Goal: Task Accomplishment & Management: Manage account settings

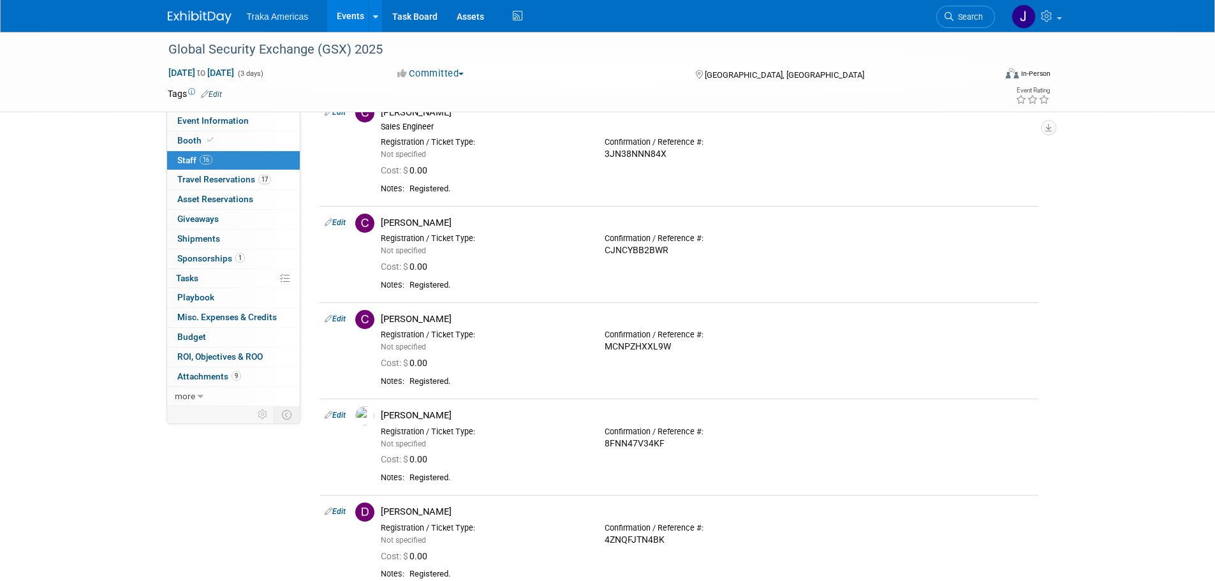
click at [190, 18] on img at bounding box center [200, 17] width 64 height 13
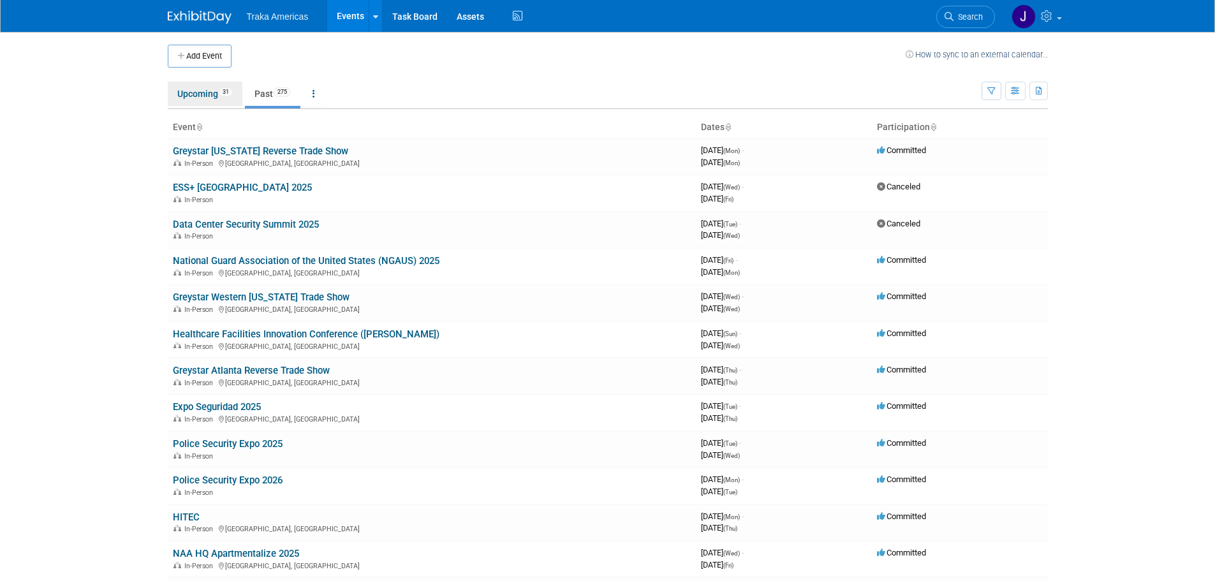
click at [192, 103] on link "Upcoming 31" at bounding box center [205, 94] width 75 height 24
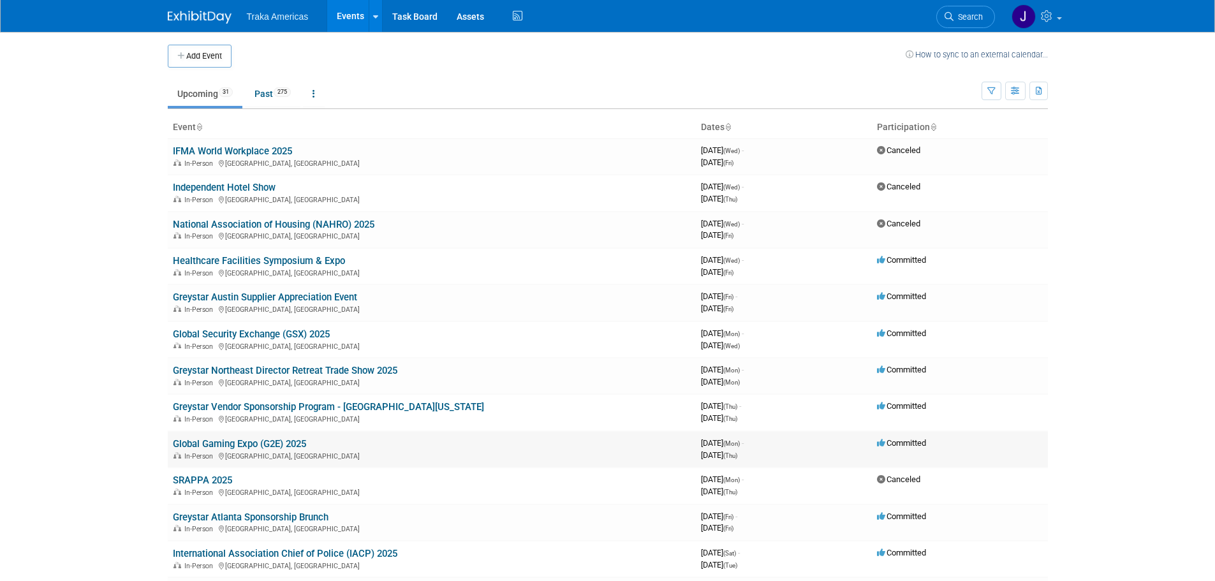
click at [265, 447] on link "Global Gaming Expo (G2E) 2025" at bounding box center [239, 443] width 133 height 11
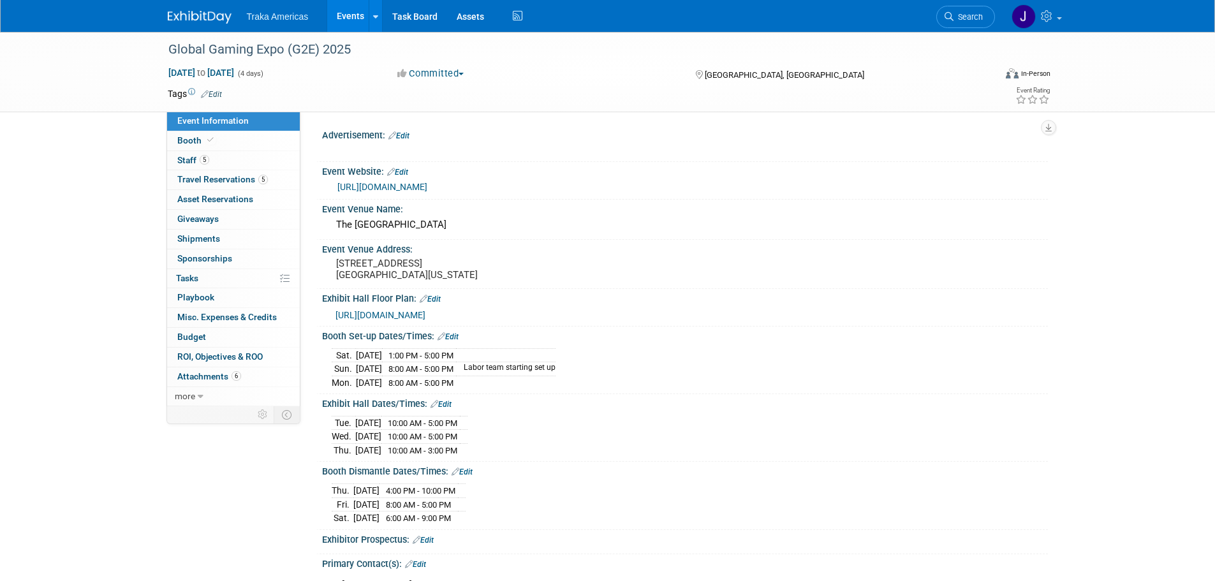
select select "National"
click at [241, 144] on link "Booth" at bounding box center [233, 140] width 133 height 19
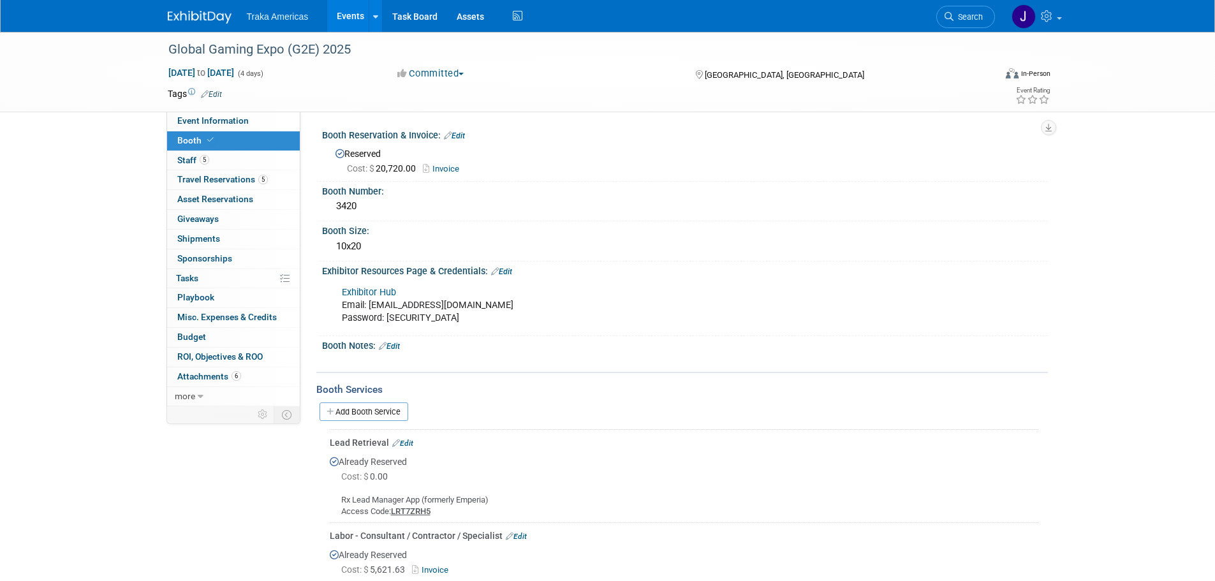
click at [390, 294] on link "Exhibitor Hub" at bounding box center [369, 292] width 54 height 11
drag, startPoint x: 472, startPoint y: 316, endPoint x: 389, endPoint y: 315, distance: 83.6
click at [389, 315] on div "Exhibitor Hub Email: jsaenz@trakausa.com Password: Globalgaming2025!" at bounding box center [620, 305] width 575 height 51
copy div "Globalgaming2025!"
click at [379, 292] on link "Exhibitor Hub" at bounding box center [369, 292] width 54 height 11
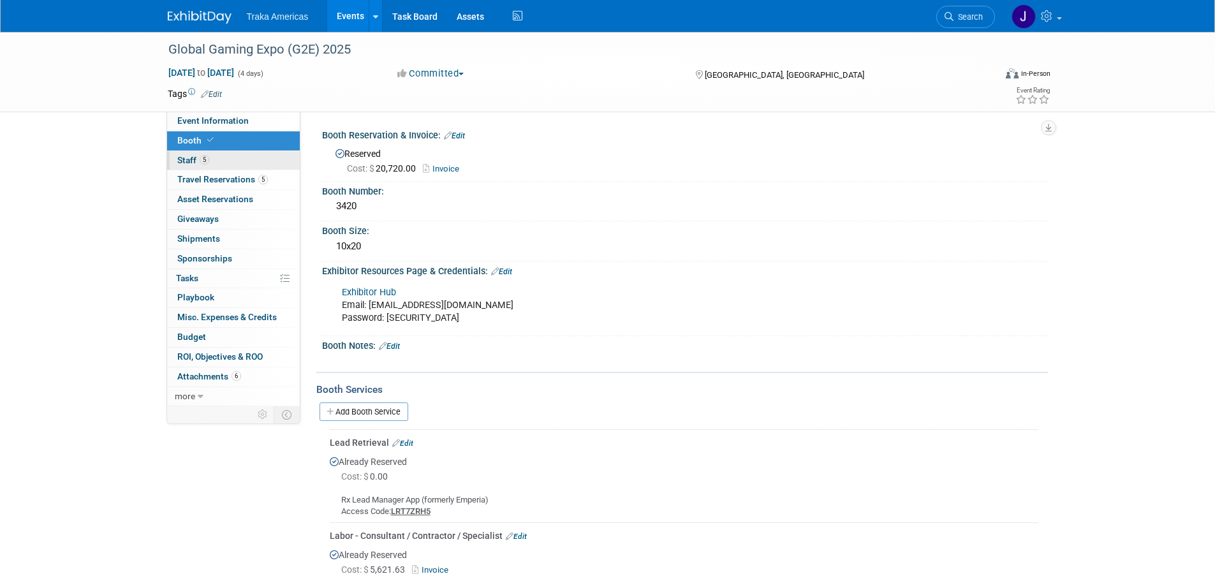
click at [206, 161] on span "5" at bounding box center [205, 160] width 10 height 10
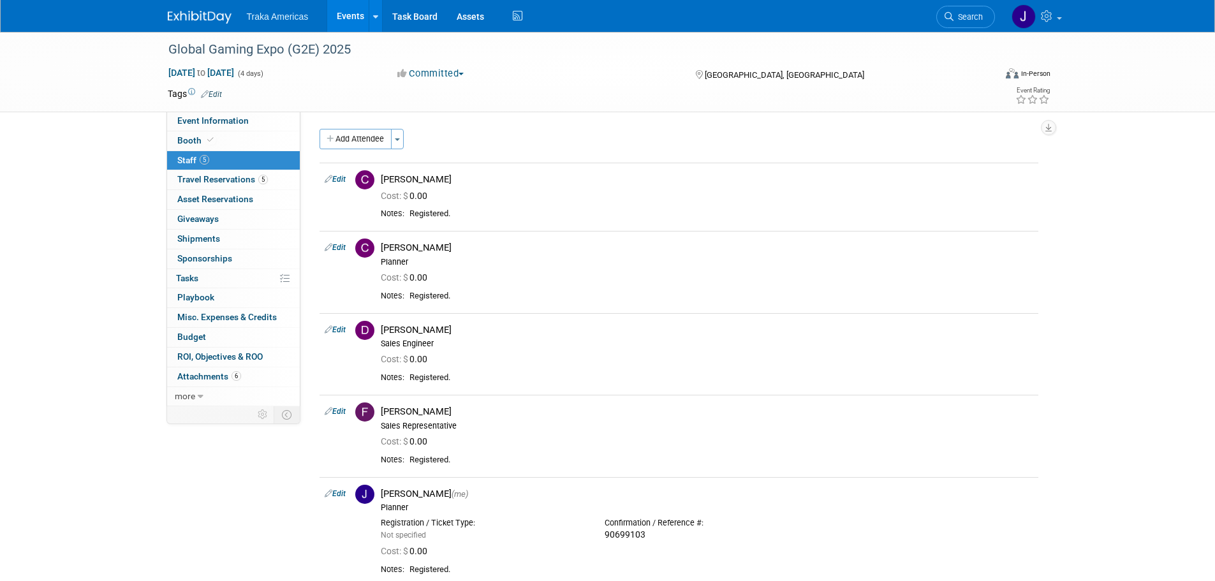
click at [33, 330] on div "Global Gaming Expo (G2E) 2025 Oct 6, 2025 to Oct 9, 2025 (4 days) Oct 6, 2025 t…" at bounding box center [607, 328] width 1215 height 593
click at [218, 353] on span "ROI, Objectives & ROO 0" at bounding box center [219, 357] width 85 height 10
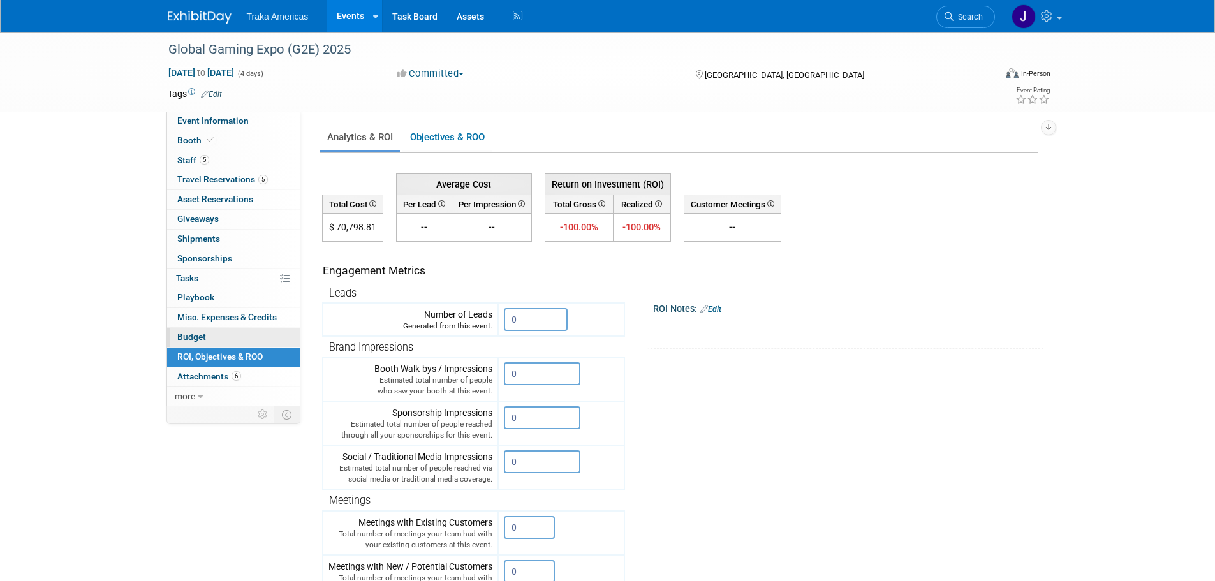
click at [216, 336] on link "Budget" at bounding box center [233, 337] width 133 height 19
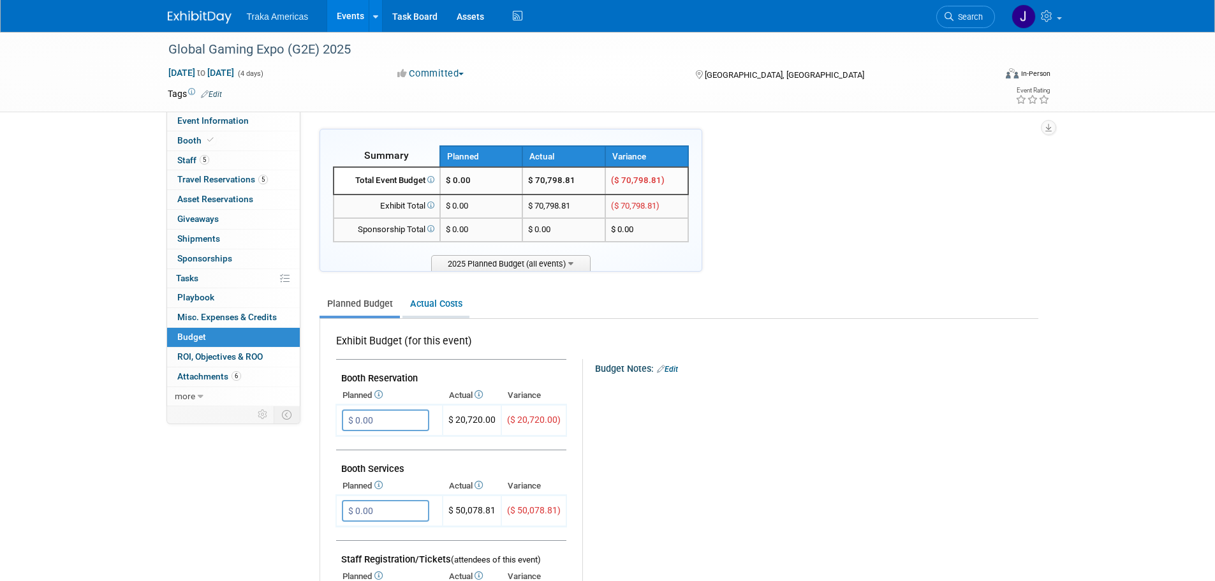
click at [433, 314] on link "Actual Costs" at bounding box center [436, 304] width 67 height 24
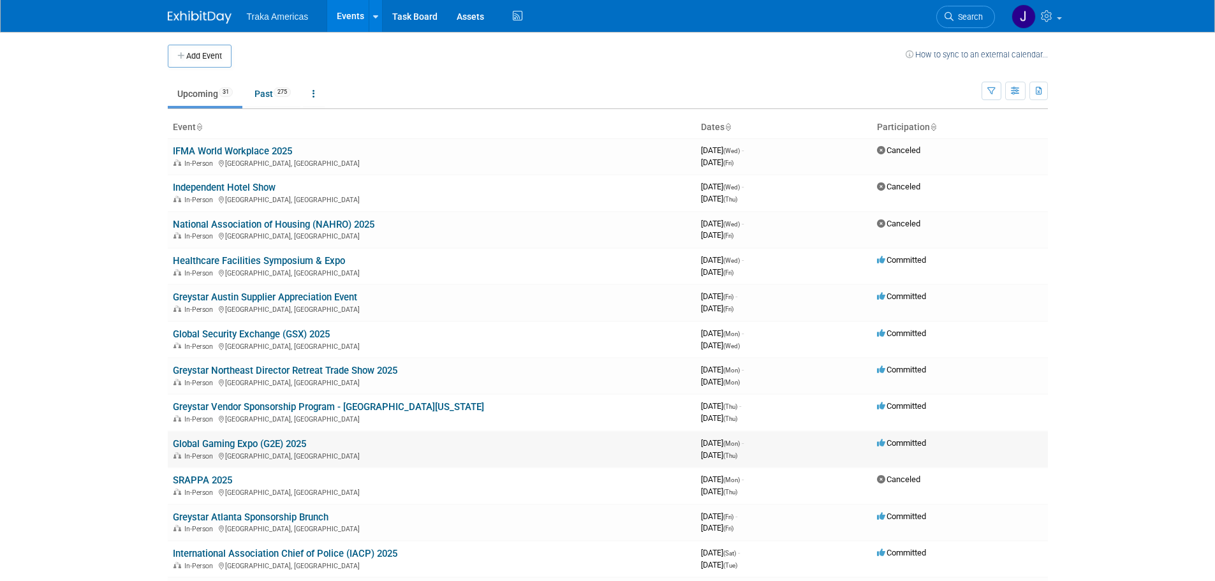
click at [259, 443] on link "Global Gaming Expo (G2E) 2025" at bounding box center [239, 443] width 133 height 11
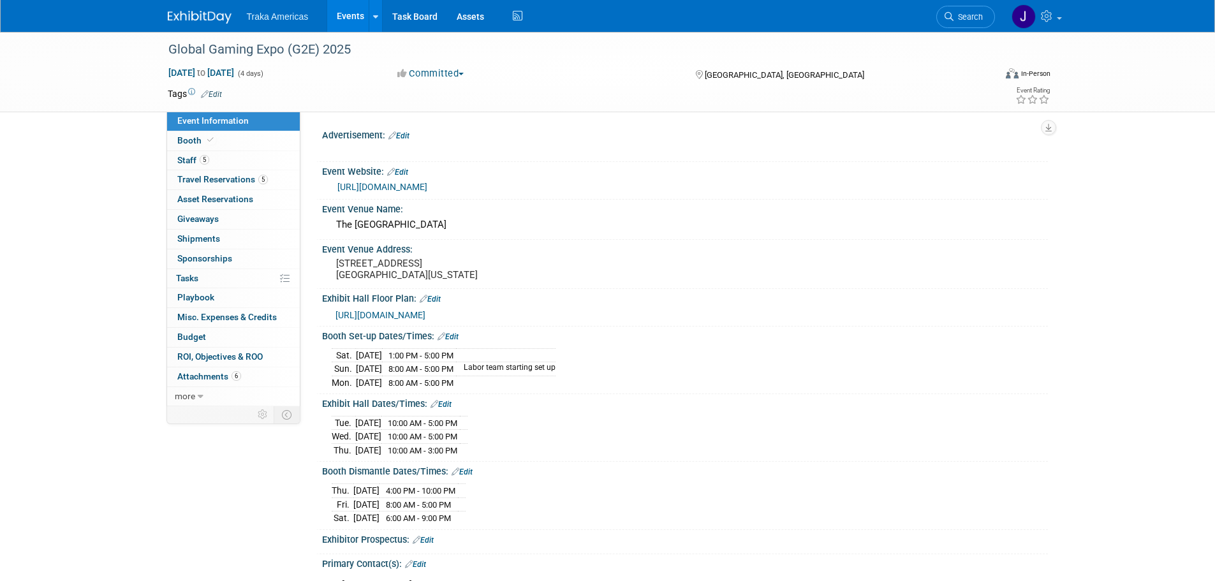
select select "National"
click at [253, 184] on link "5 Travel Reservations 5" at bounding box center [233, 179] width 133 height 19
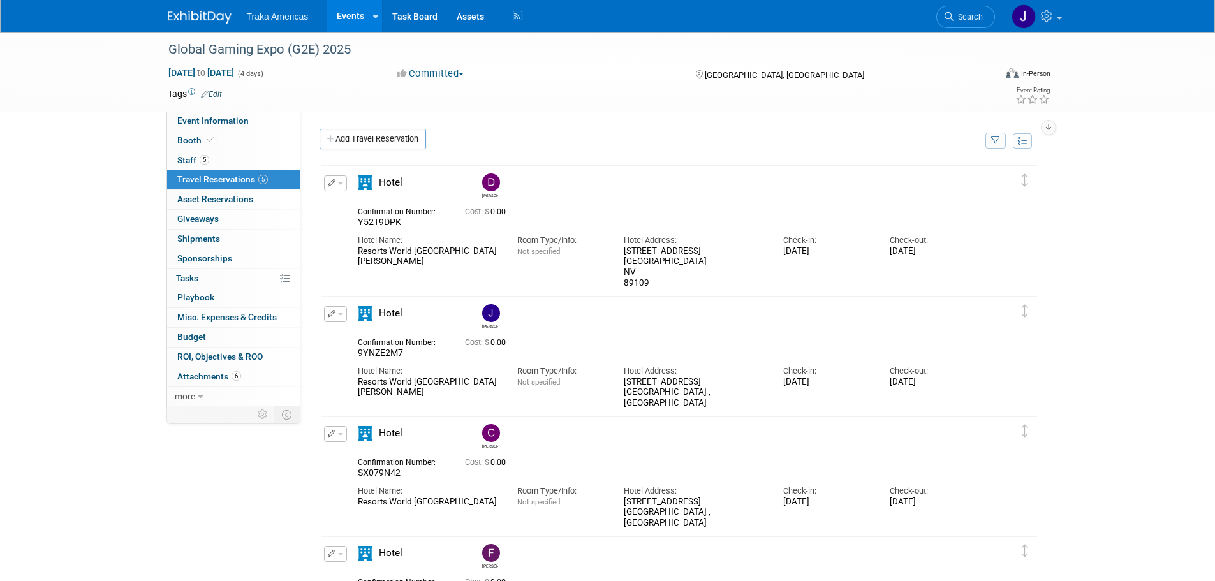
click at [193, 15] on img at bounding box center [200, 17] width 64 height 13
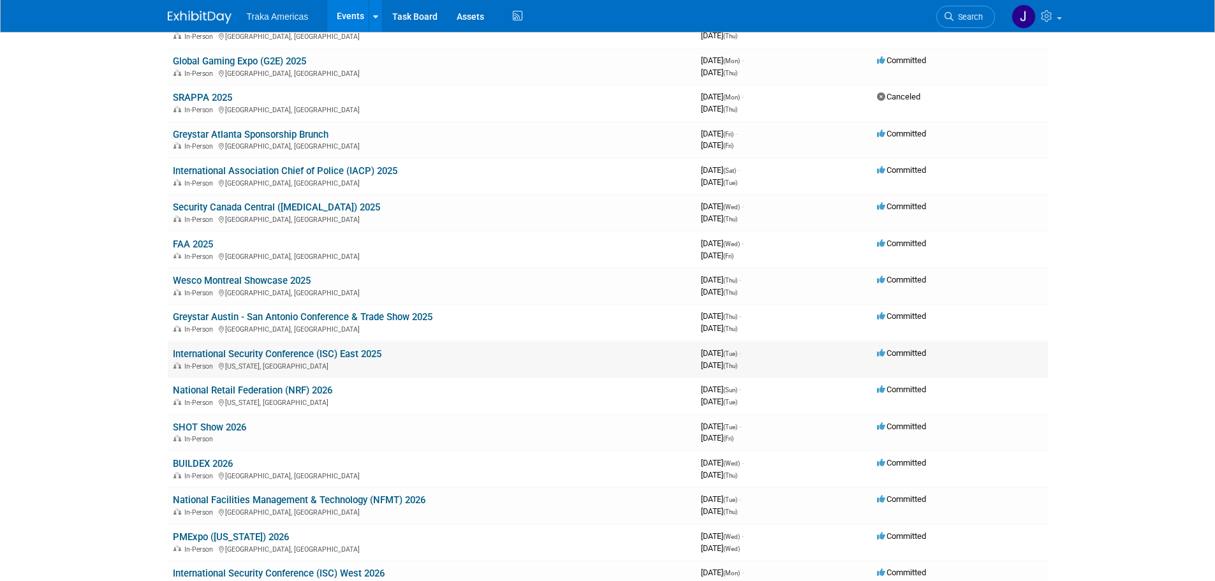
click at [259, 360] on td "International Security Conference (ISC) East 2025 In-Person [US_STATE], [GEOGRA…" at bounding box center [432, 359] width 528 height 36
click at [259, 359] on link "International Security Conference (ISC) East 2025" at bounding box center [277, 353] width 209 height 11
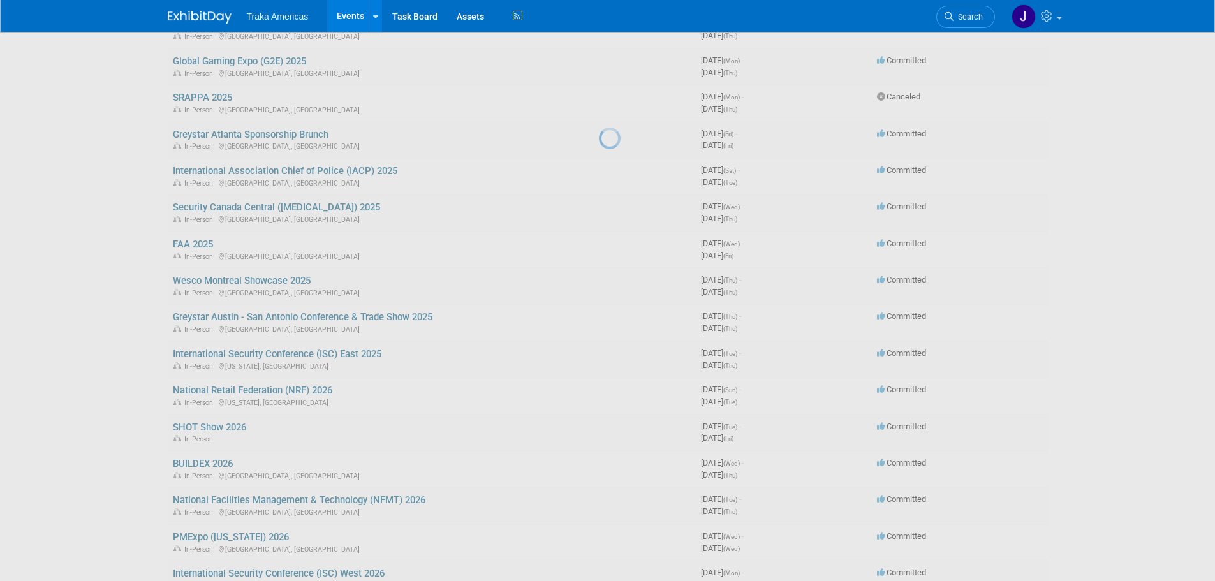
click at [599, 350] on div at bounding box center [608, 290] width 18 height 581
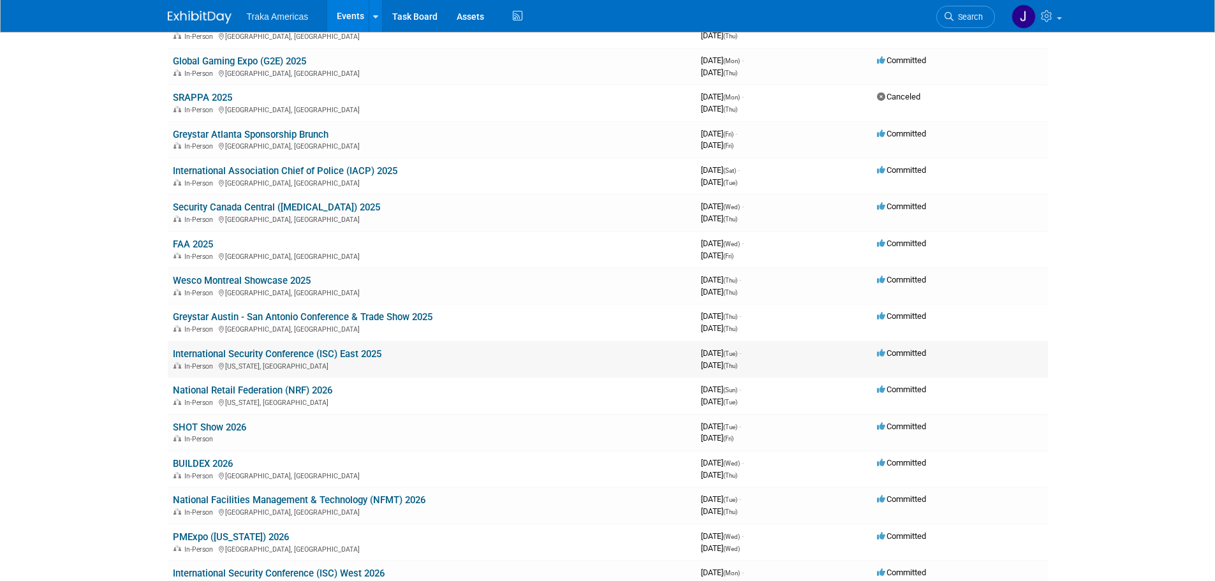
click at [281, 354] on link "International Security Conference (ISC) East 2025" at bounding box center [277, 353] width 209 height 11
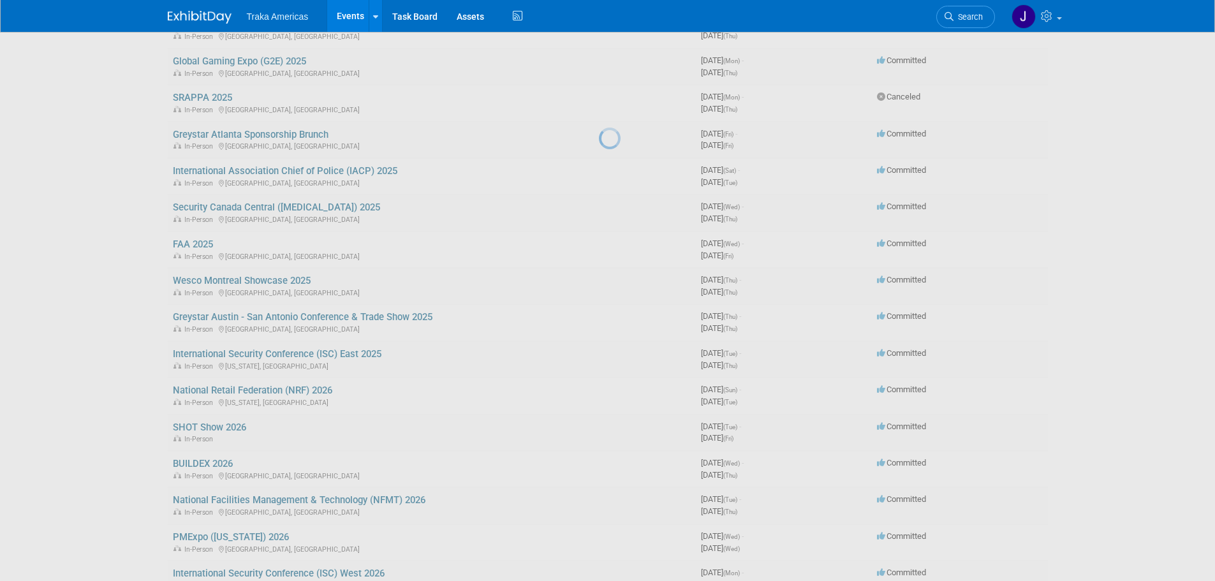
click at [599, 354] on div at bounding box center [608, 290] width 18 height 581
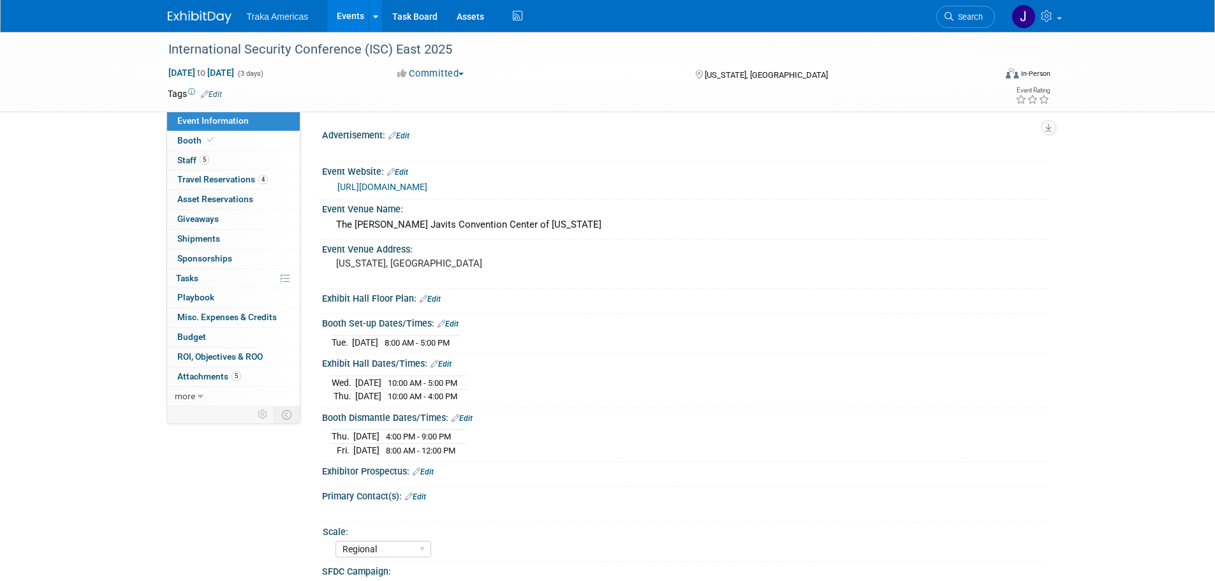
select select "Regional"
click at [278, 148] on link "Booth" at bounding box center [233, 140] width 133 height 19
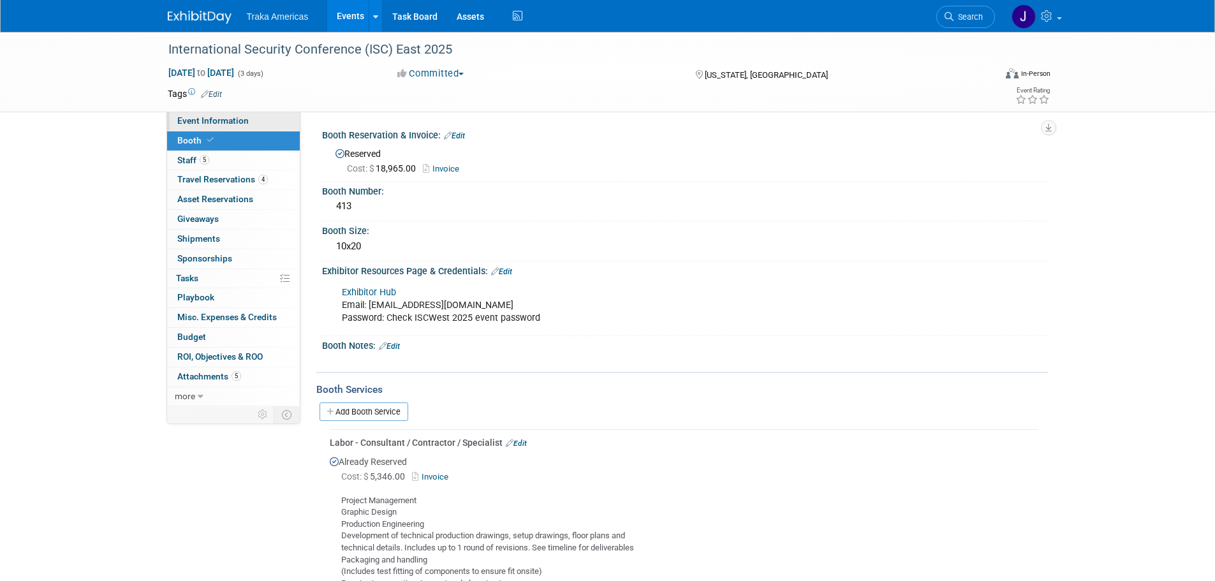
click at [237, 119] on span "Event Information" at bounding box center [212, 120] width 71 height 10
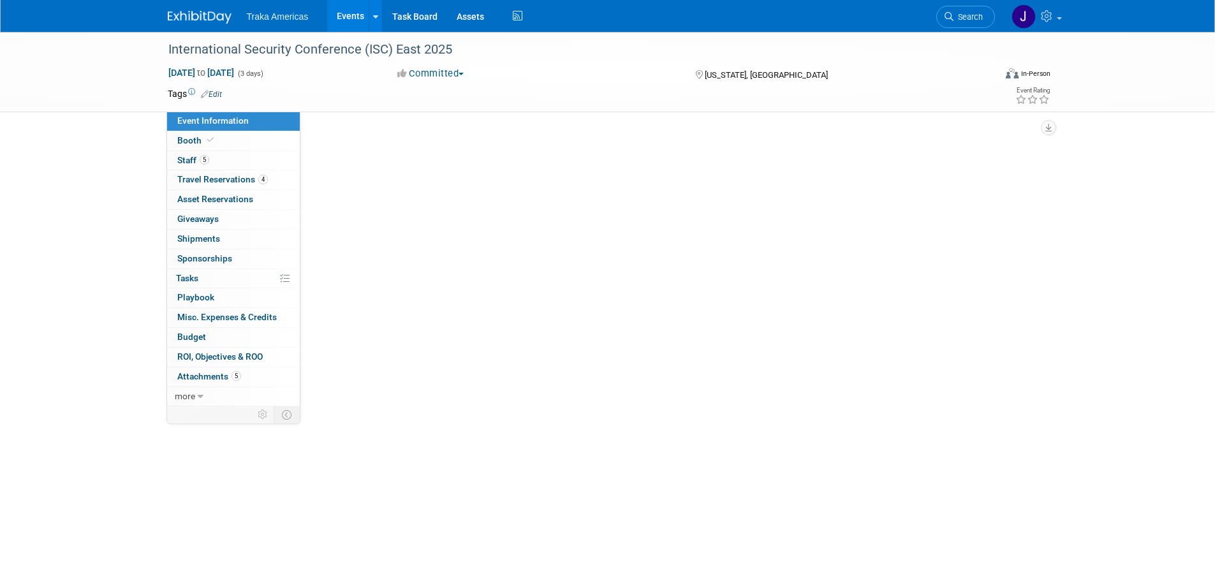
select select "Regional"
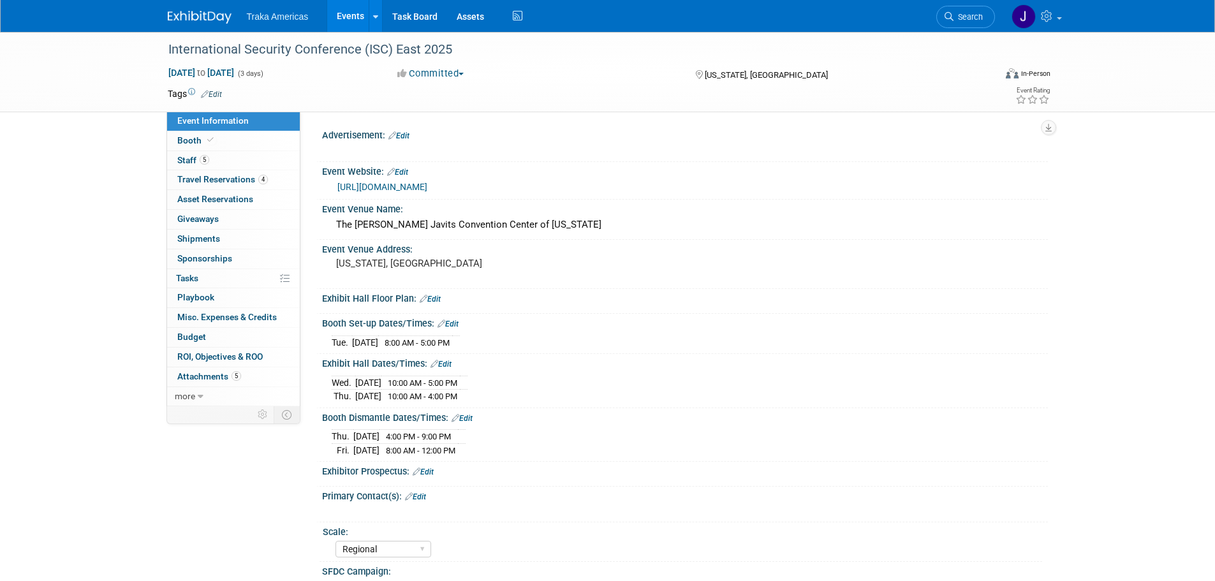
select select "Regional"
click at [241, 160] on link "5 Staff 5" at bounding box center [233, 160] width 133 height 19
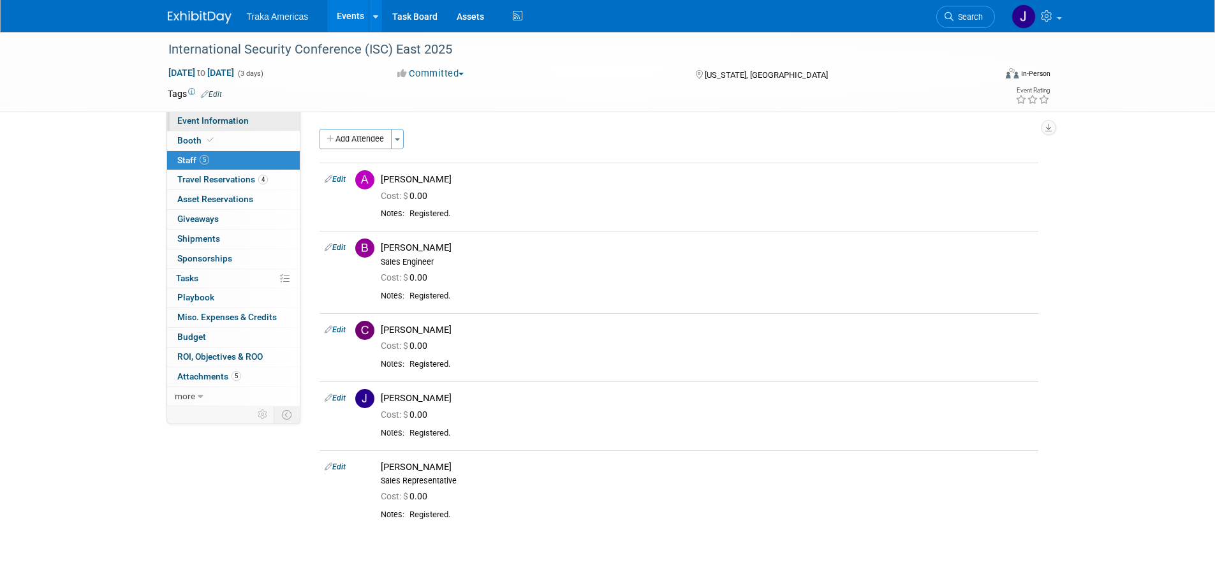
click at [221, 114] on link "Event Information" at bounding box center [233, 121] width 133 height 19
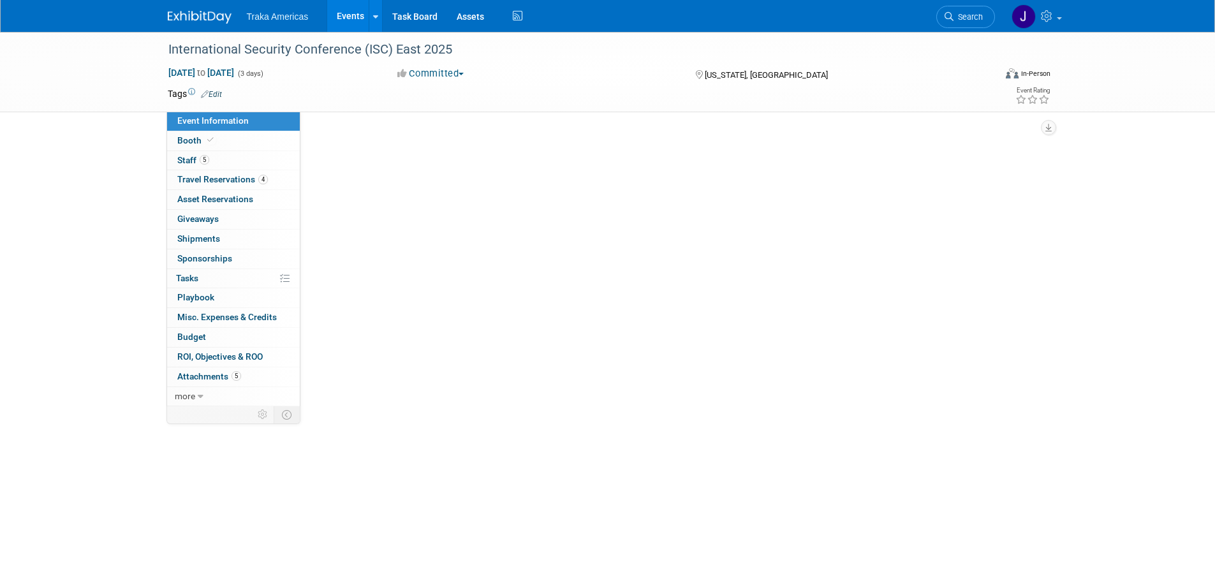
select select "Regional"
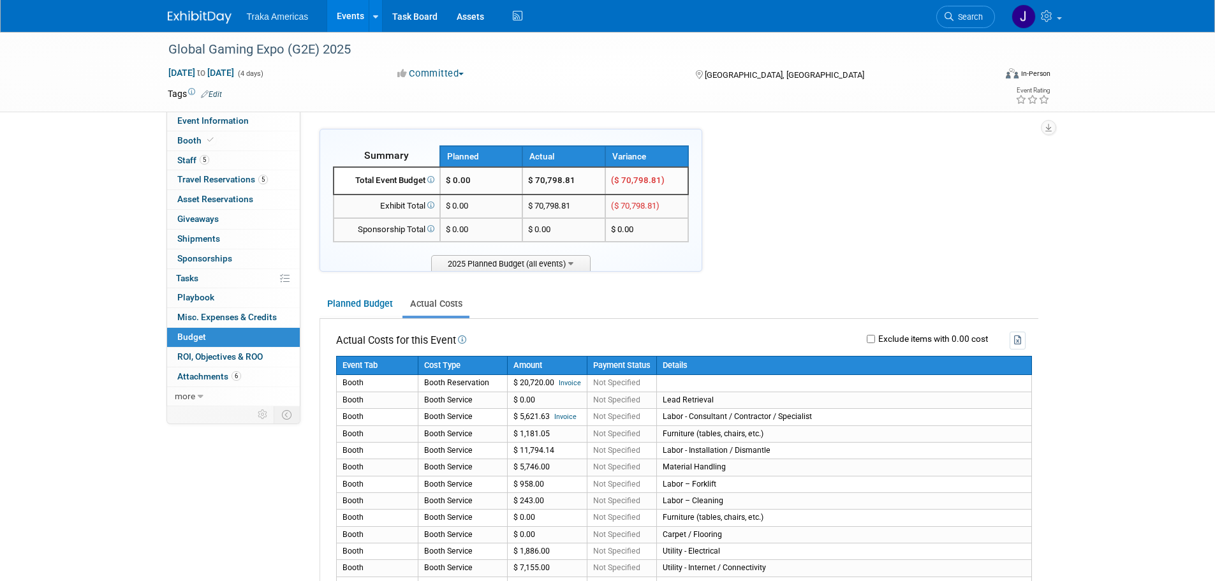
click at [192, 16] on img at bounding box center [200, 17] width 64 height 13
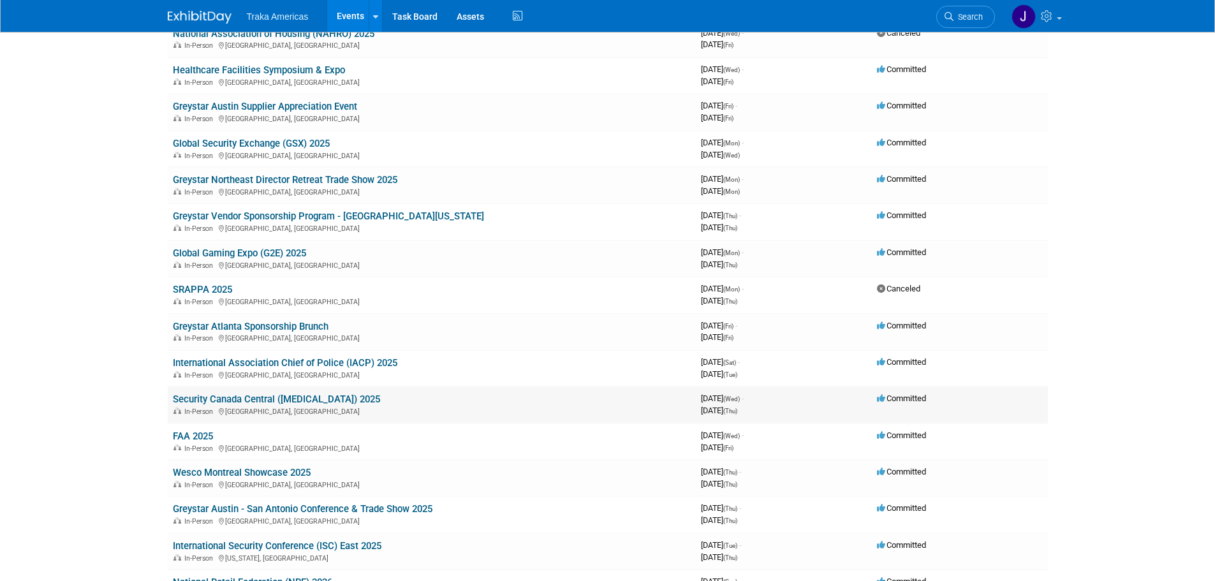
scroll to position [191, 0]
click at [256, 145] on link "Global Security Exchange (GSX) 2025" at bounding box center [251, 142] width 157 height 11
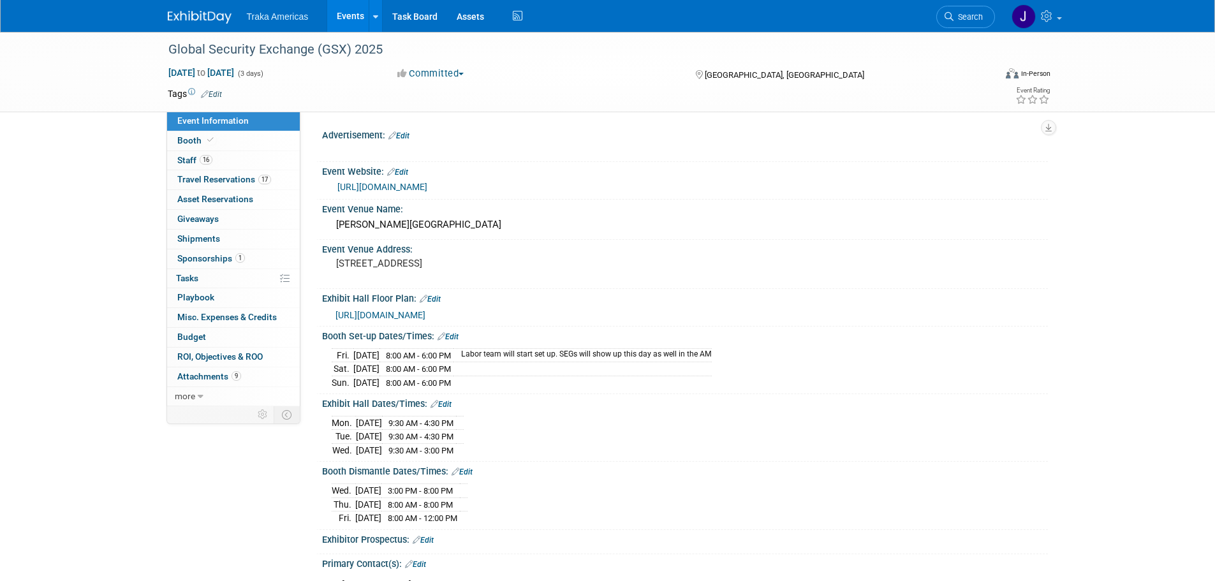
select select "National"
click at [212, 166] on link "16 Staff 16" at bounding box center [233, 160] width 133 height 19
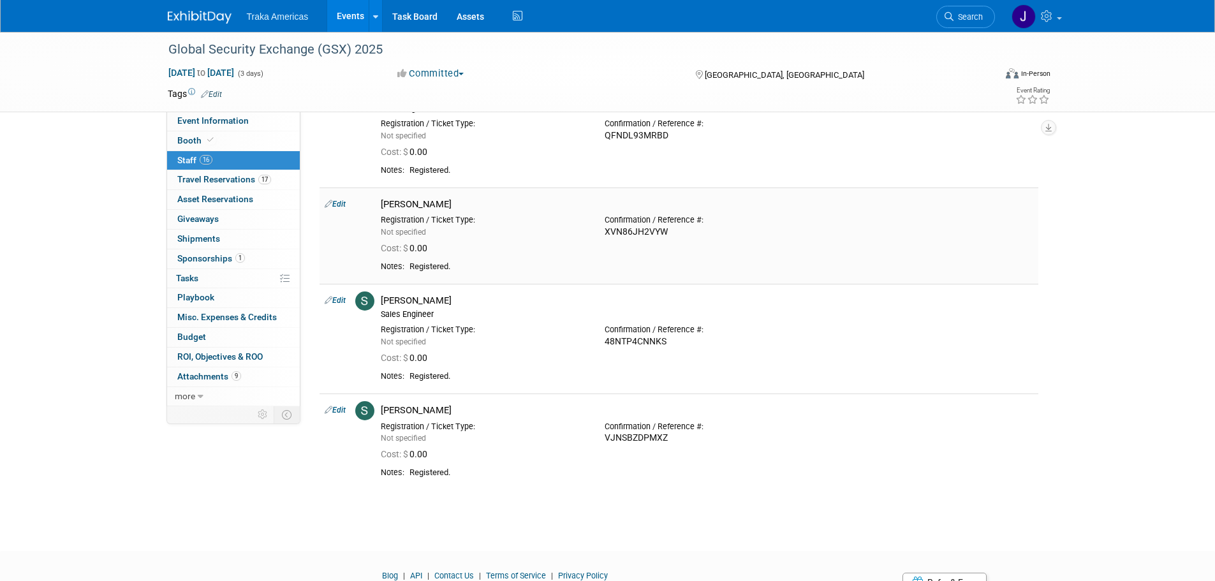
scroll to position [1276, 0]
click at [212, 10] on link at bounding box center [207, 11] width 79 height 10
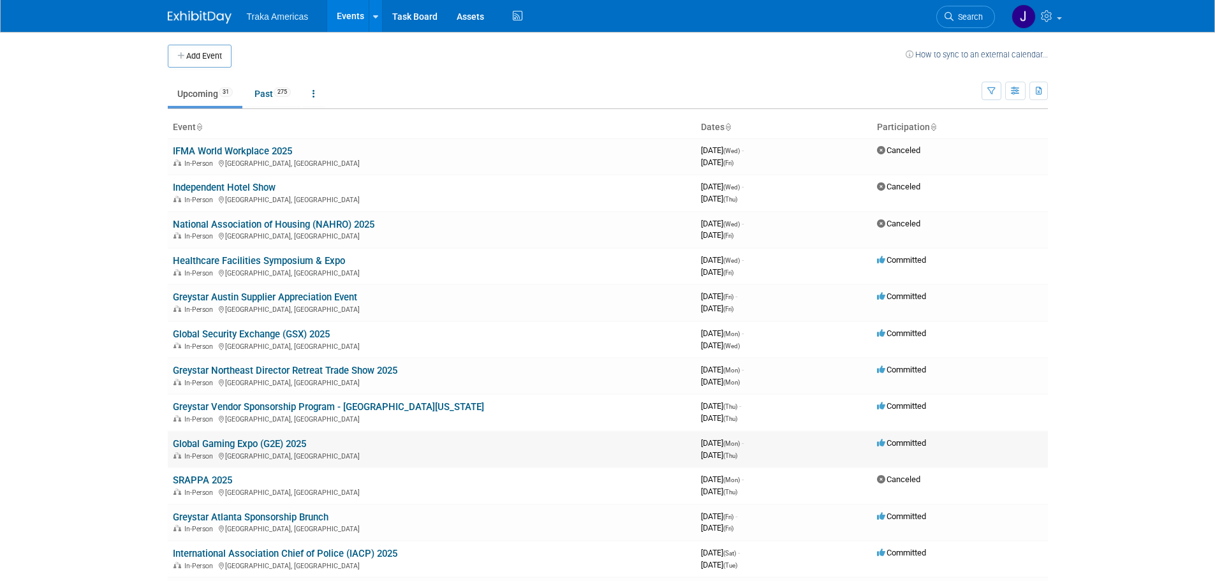
click at [221, 445] on link "Global Gaming Expo (G2E) 2025" at bounding box center [239, 443] width 133 height 11
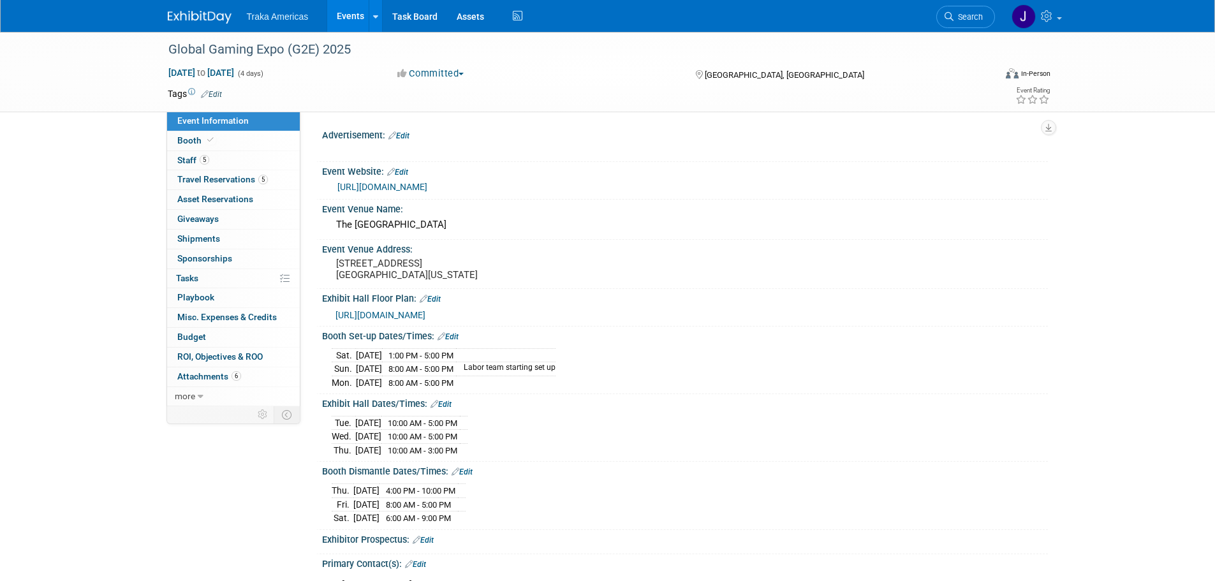
select select "National"
click at [210, 140] on icon at bounding box center [210, 140] width 6 height 7
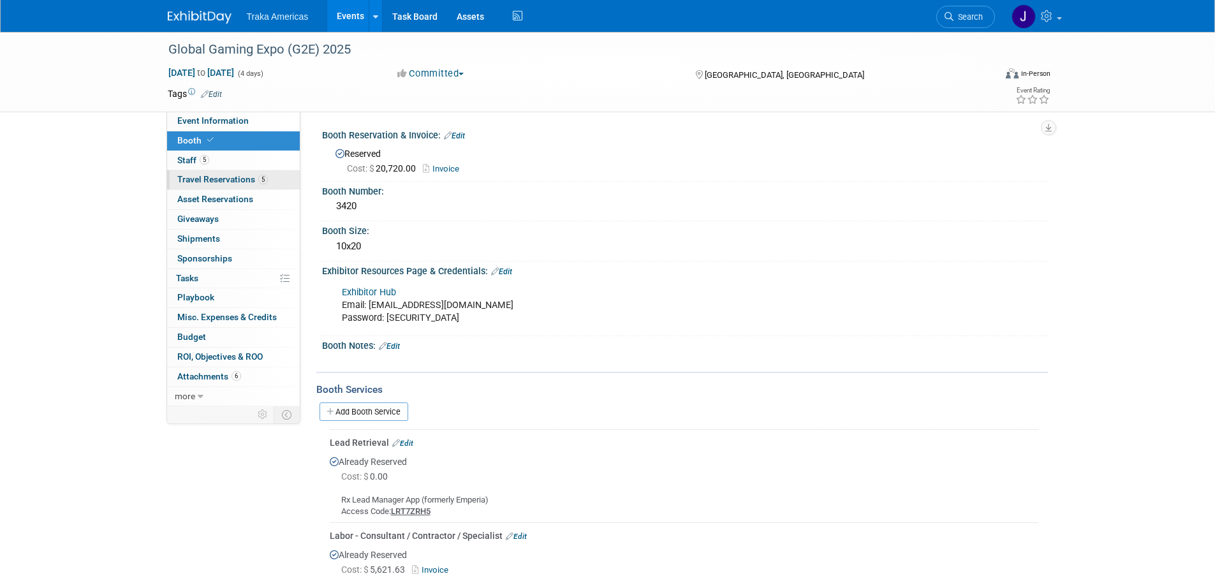
click at [255, 182] on span "Travel Reservations 5" at bounding box center [222, 179] width 91 height 10
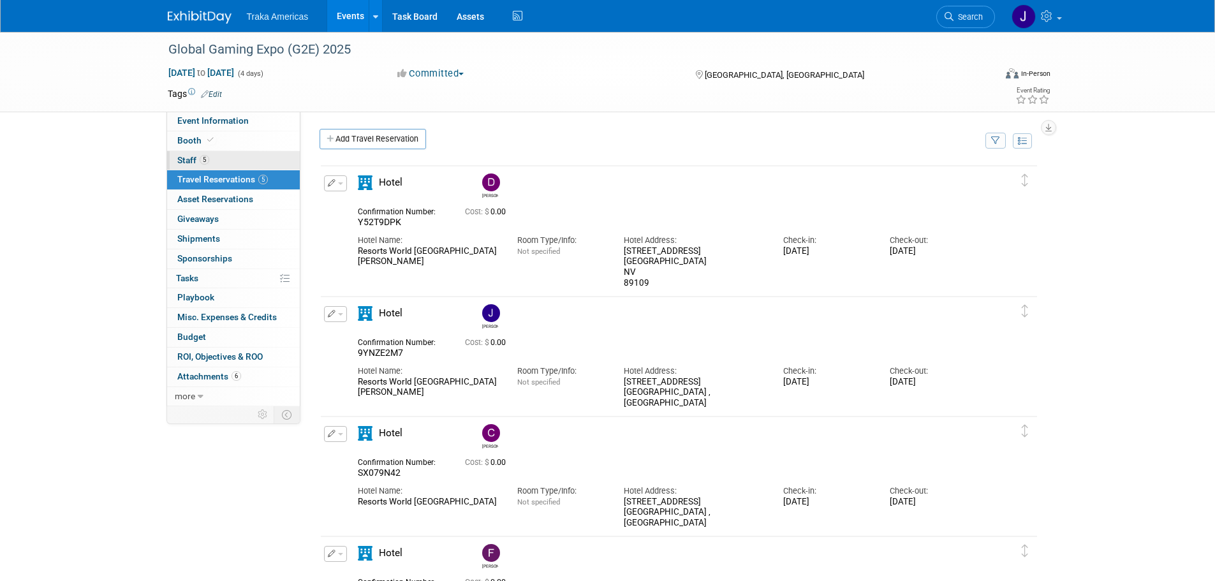
click at [259, 152] on link "5 Staff 5" at bounding box center [233, 160] width 133 height 19
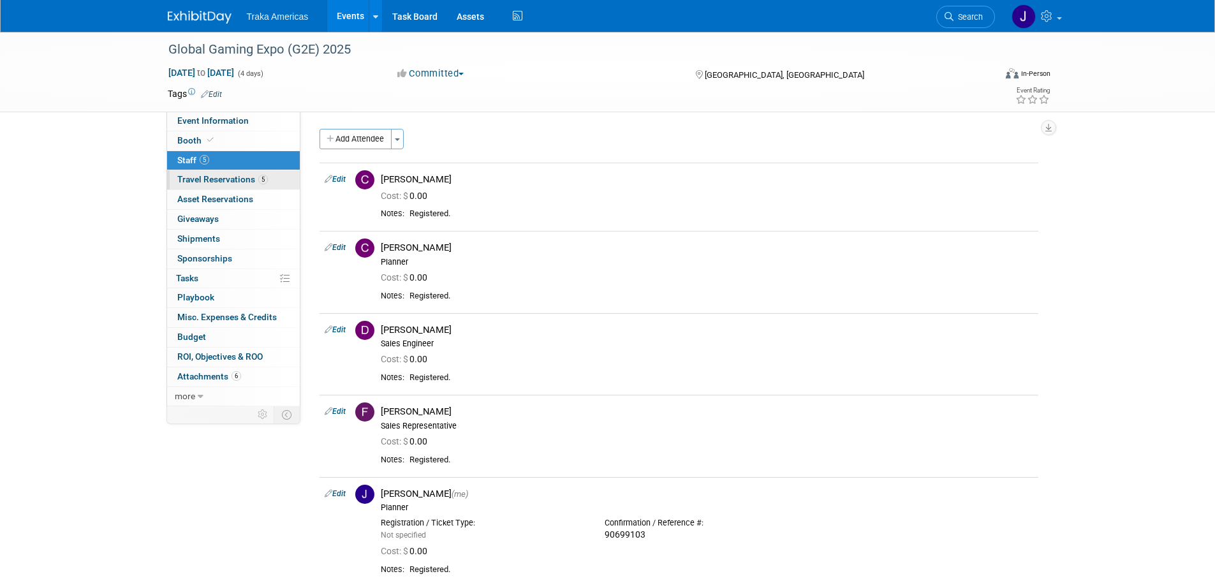
click at [257, 172] on link "5 Travel Reservations 5" at bounding box center [233, 179] width 133 height 19
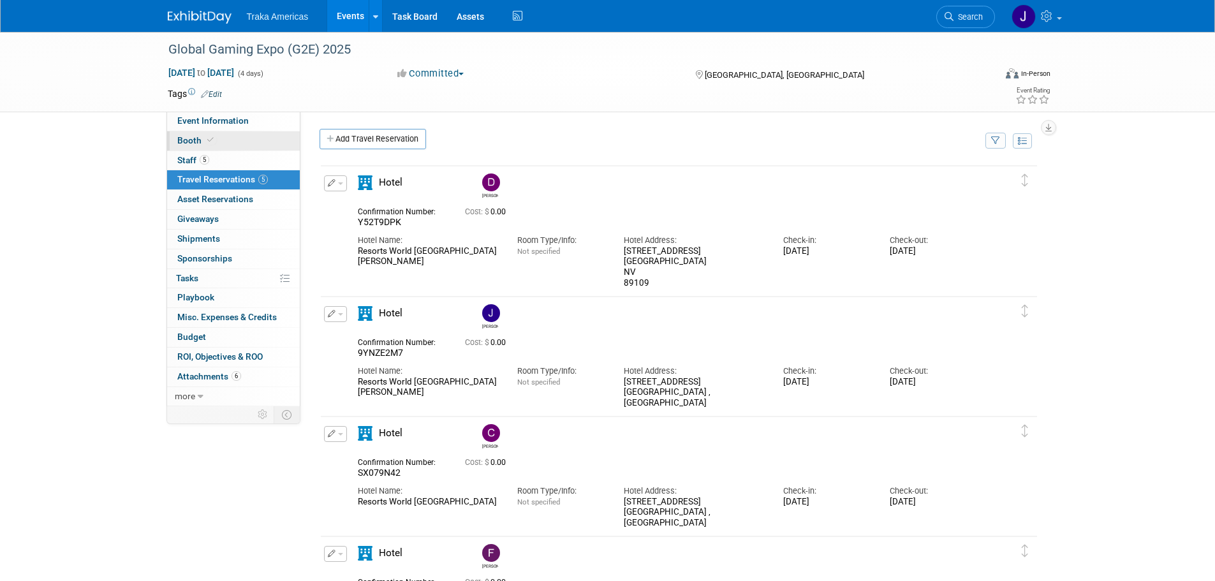
click at [241, 131] on link "Booth" at bounding box center [233, 140] width 133 height 19
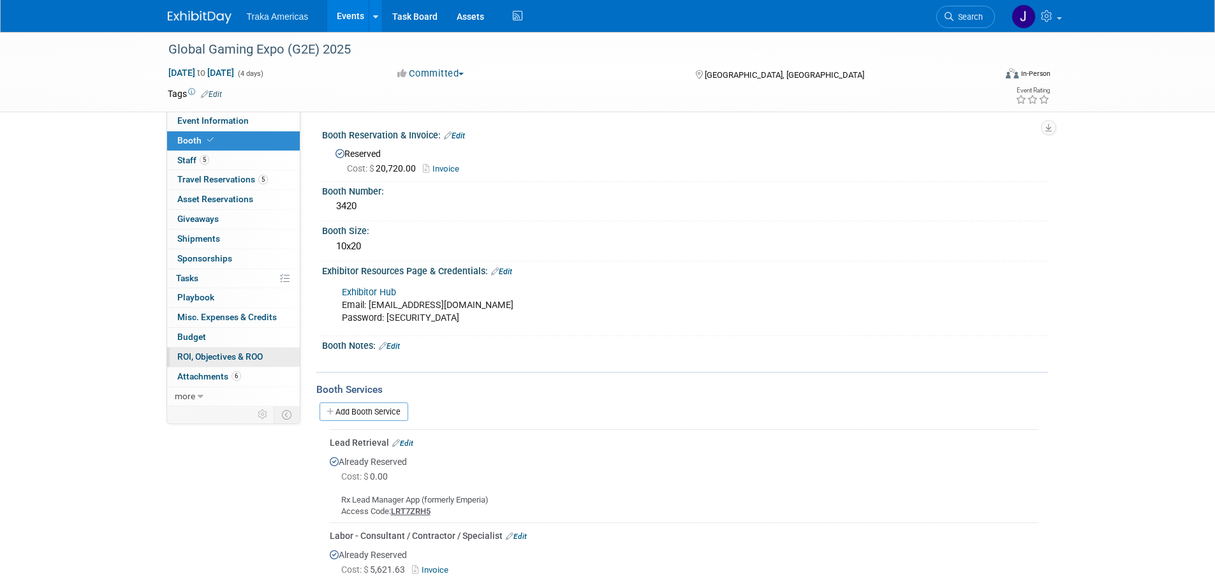
click at [230, 357] on span "ROI, Objectives & ROO 0" at bounding box center [219, 357] width 85 height 10
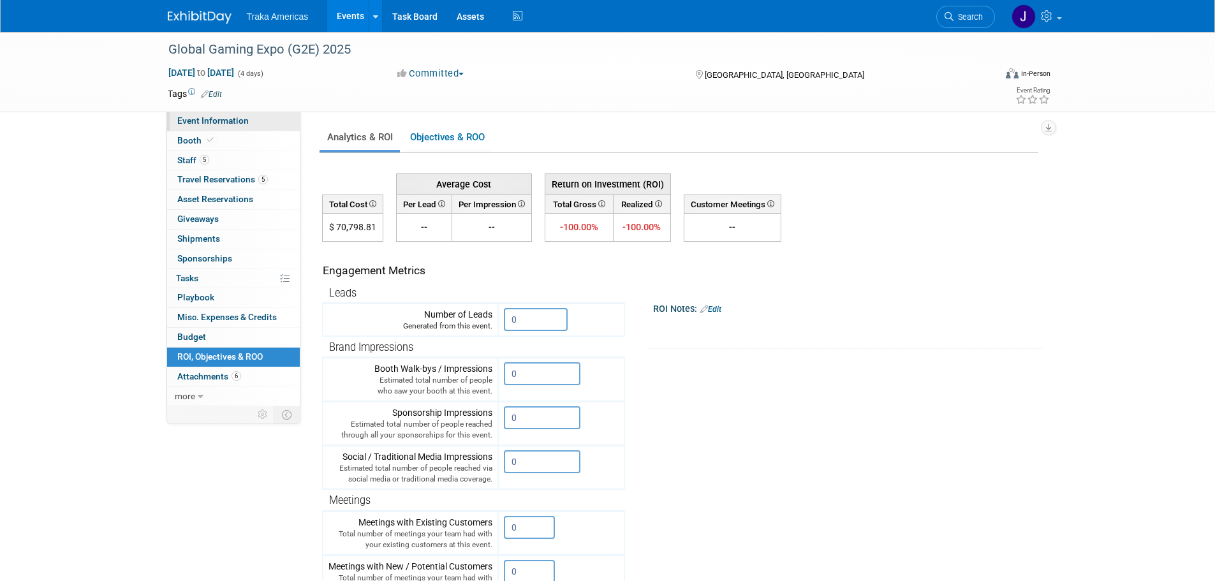
click at [222, 122] on span "Event Information" at bounding box center [212, 120] width 71 height 10
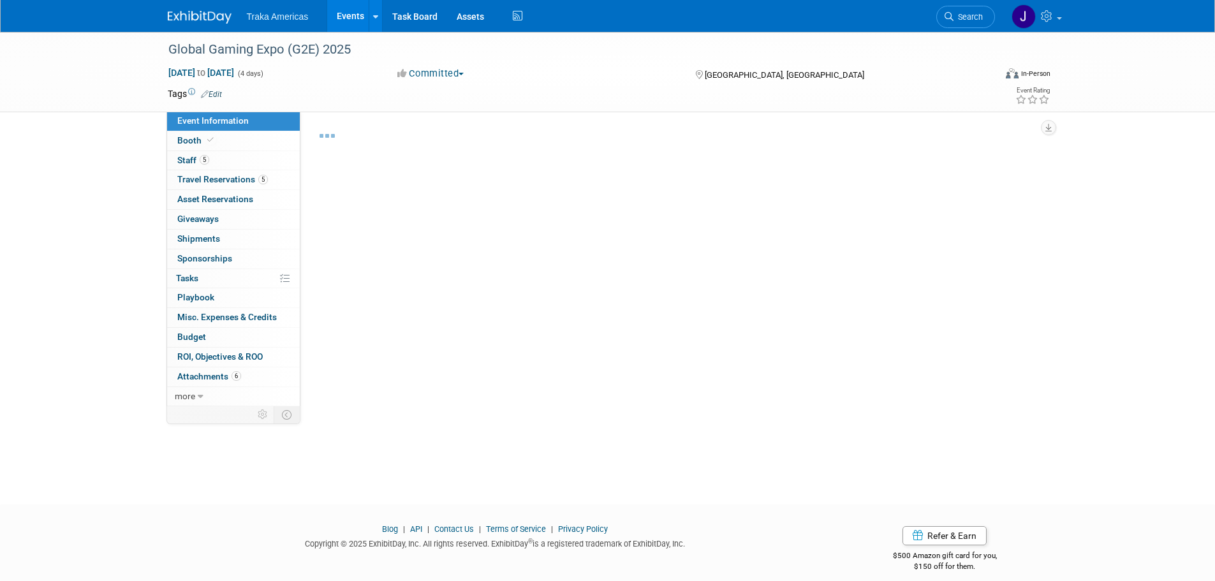
select select "National"
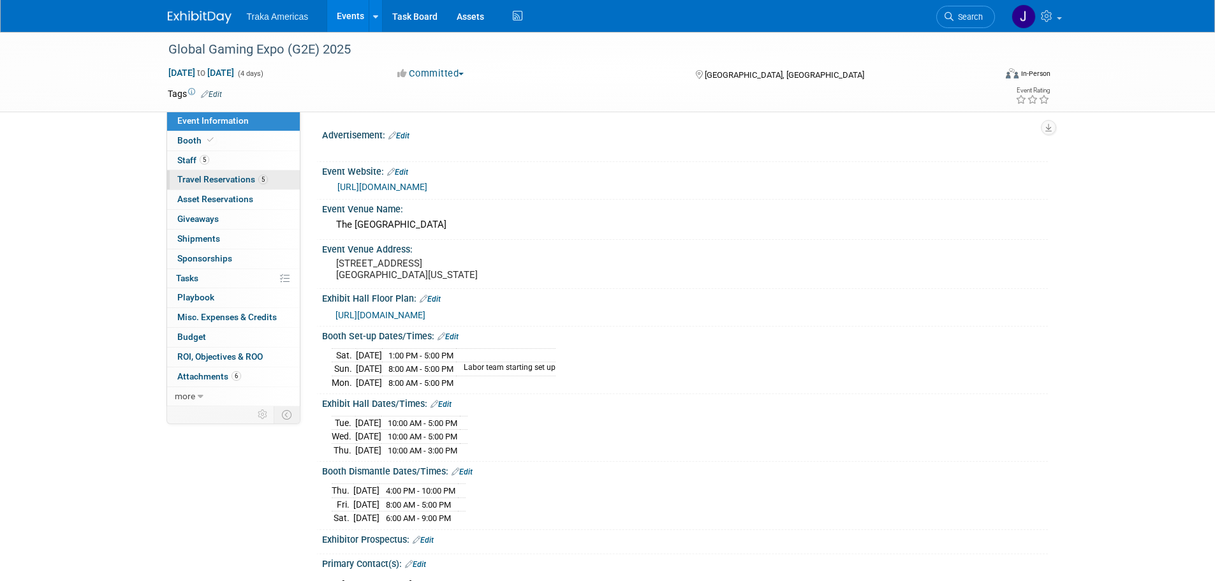
click at [269, 170] on link "5 Travel Reservations 5" at bounding box center [233, 179] width 133 height 19
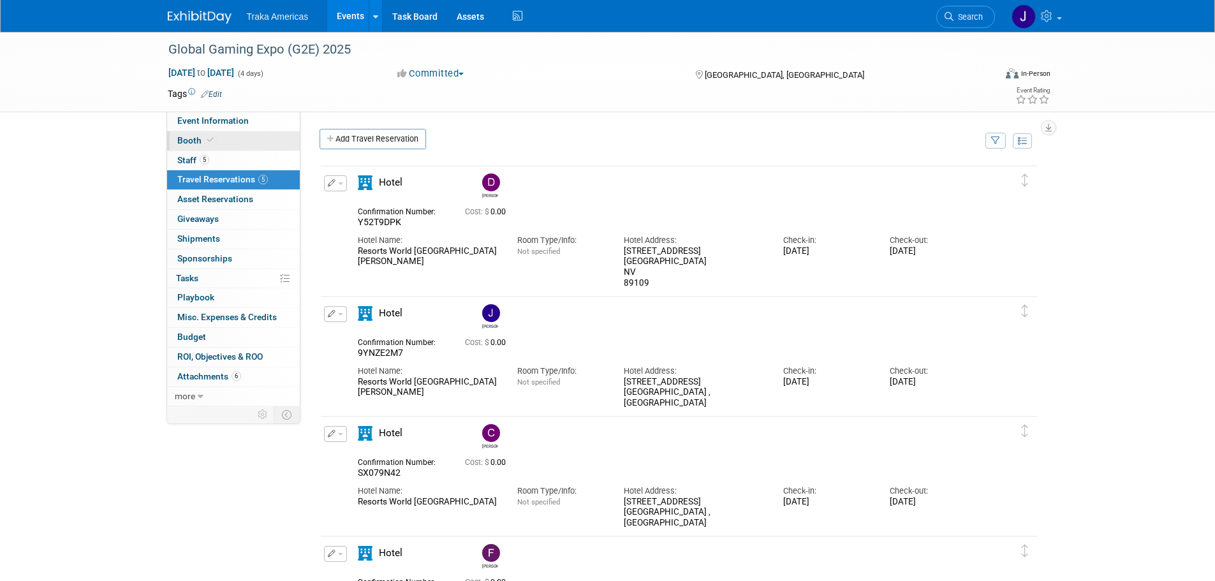
click at [239, 139] on link "Booth" at bounding box center [233, 140] width 133 height 19
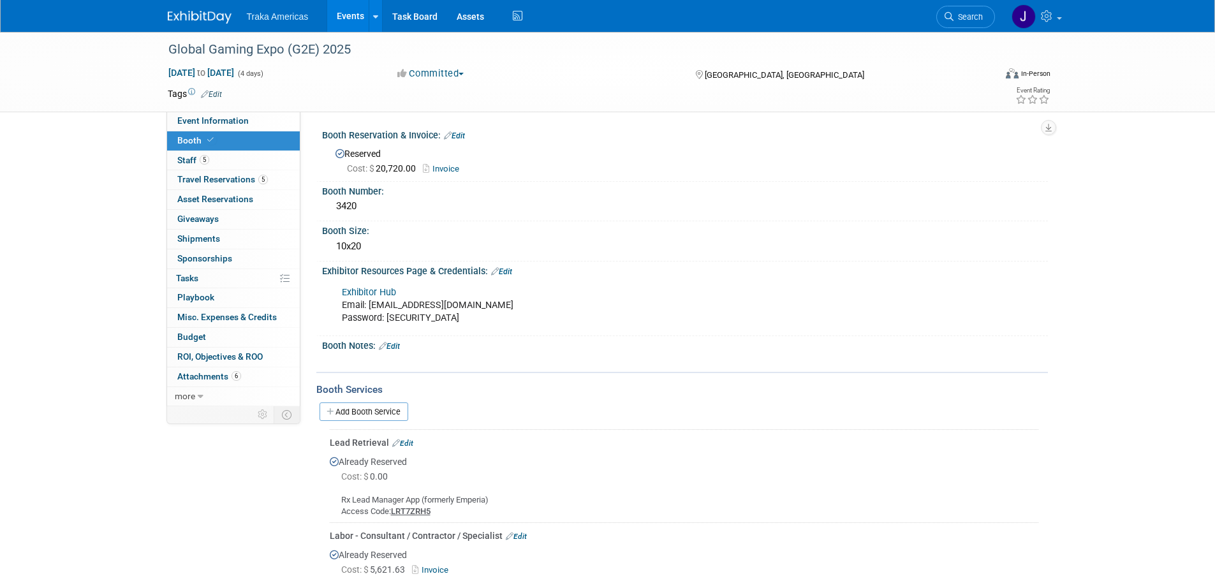
click at [457, 168] on link "Invoice" at bounding box center [444, 169] width 43 height 10
click at [239, 119] on span "Event Information" at bounding box center [212, 120] width 71 height 10
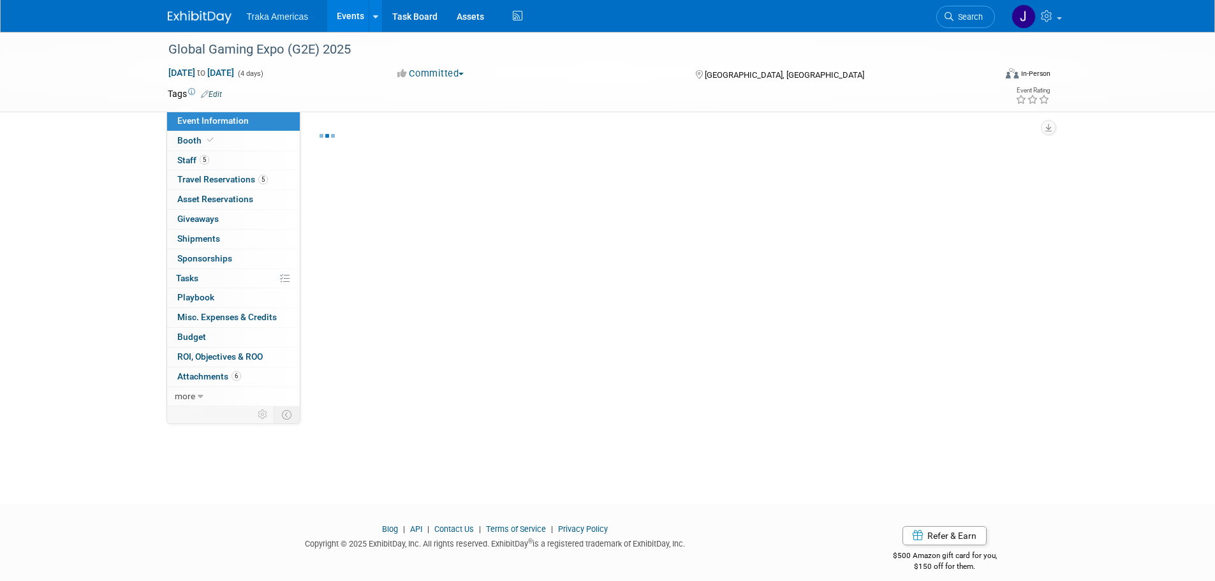
select select "National"
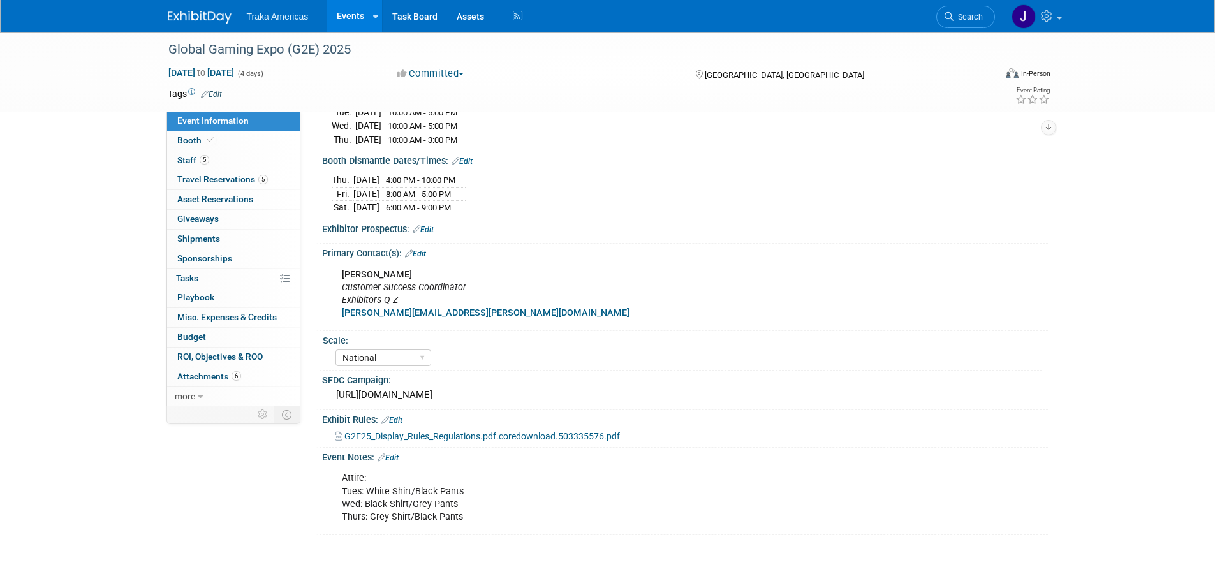
scroll to position [155, 0]
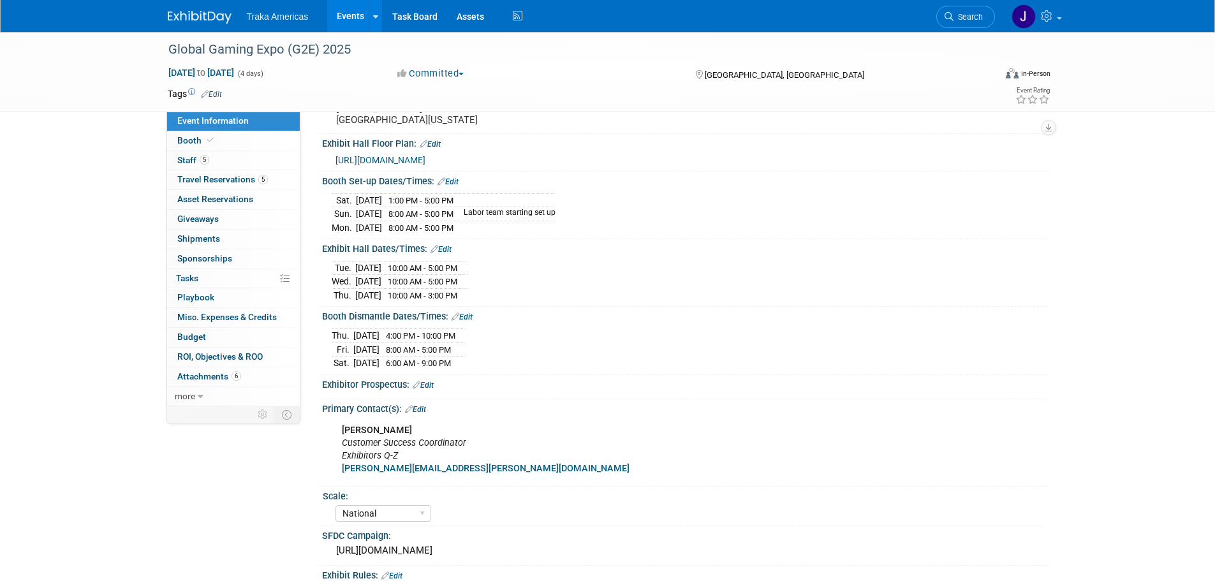
click at [453, 186] on link "Edit" at bounding box center [448, 181] width 21 height 9
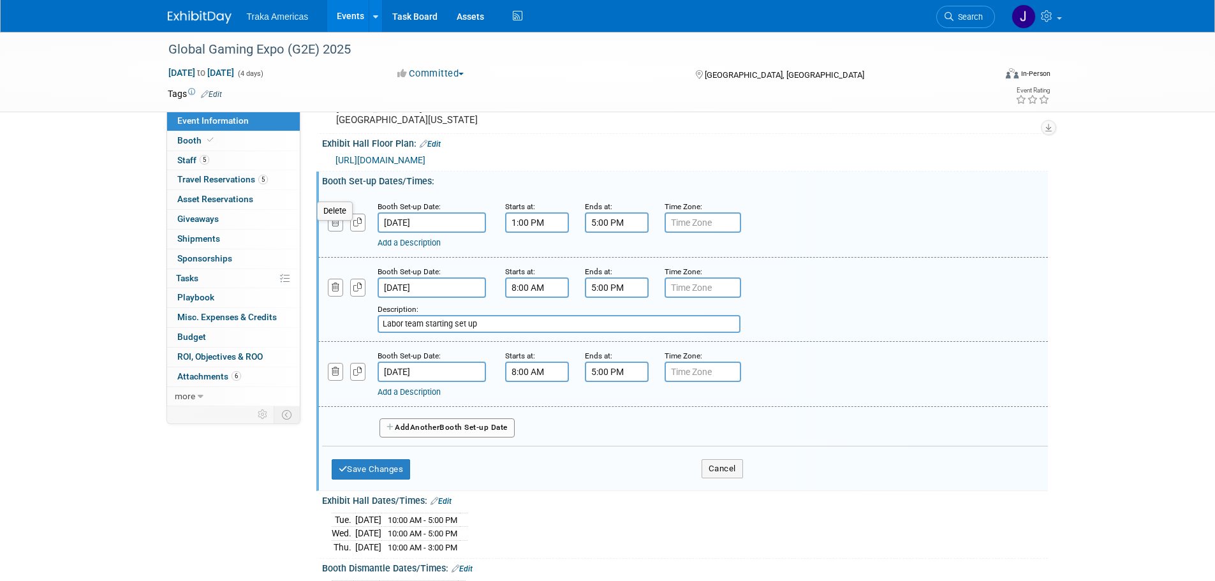
click at [338, 226] on icon "button" at bounding box center [336, 222] width 8 height 8
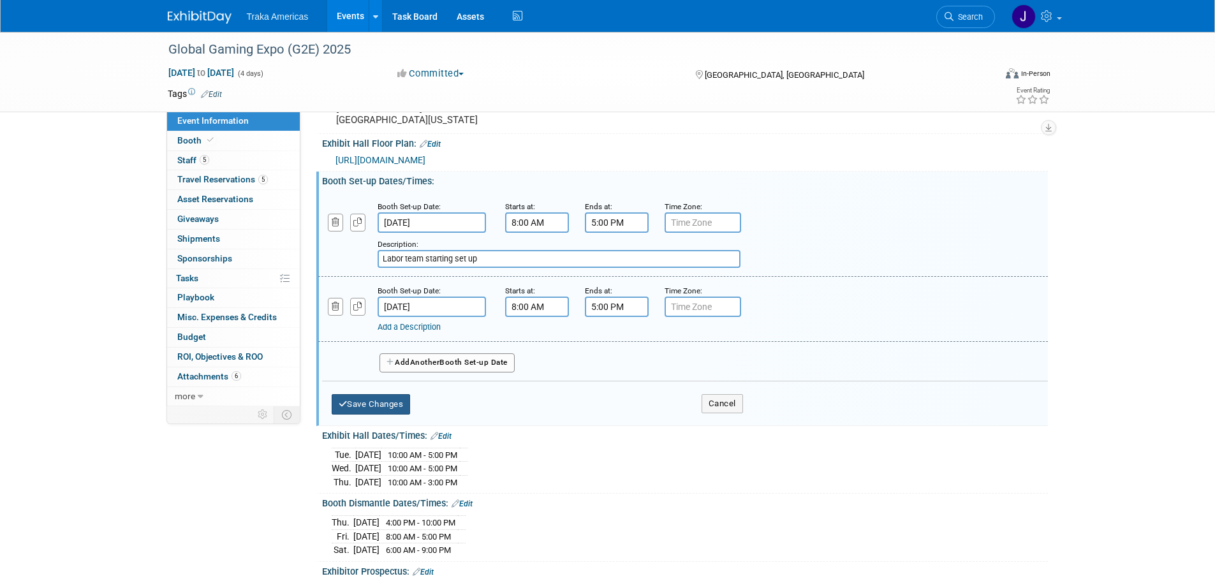
click at [378, 415] on button "Save Changes" at bounding box center [371, 404] width 79 height 20
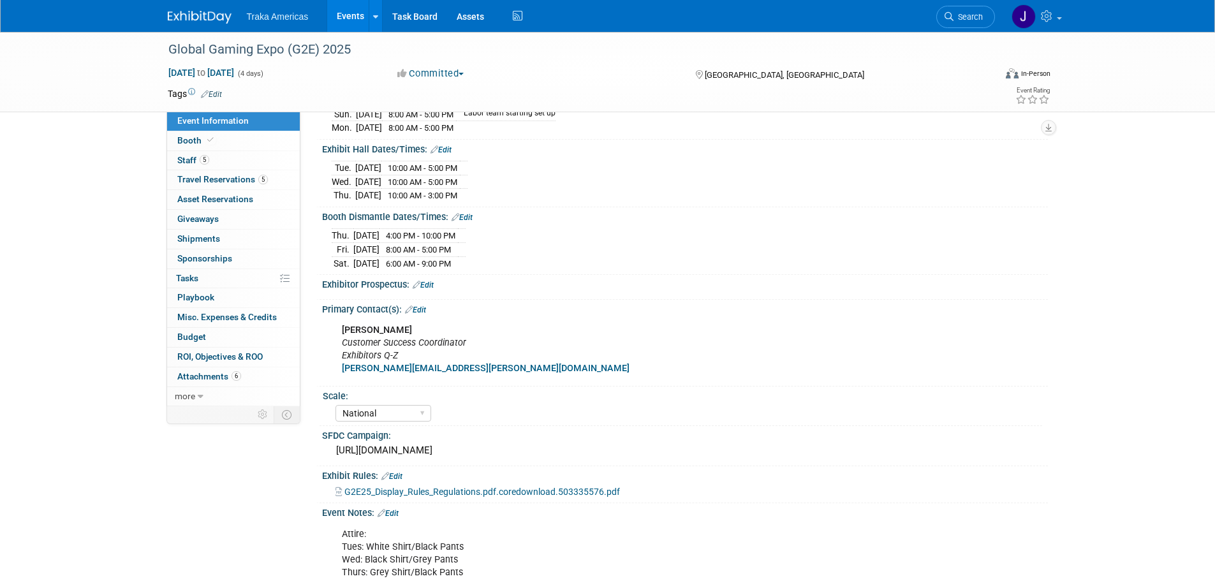
scroll to position [219, 0]
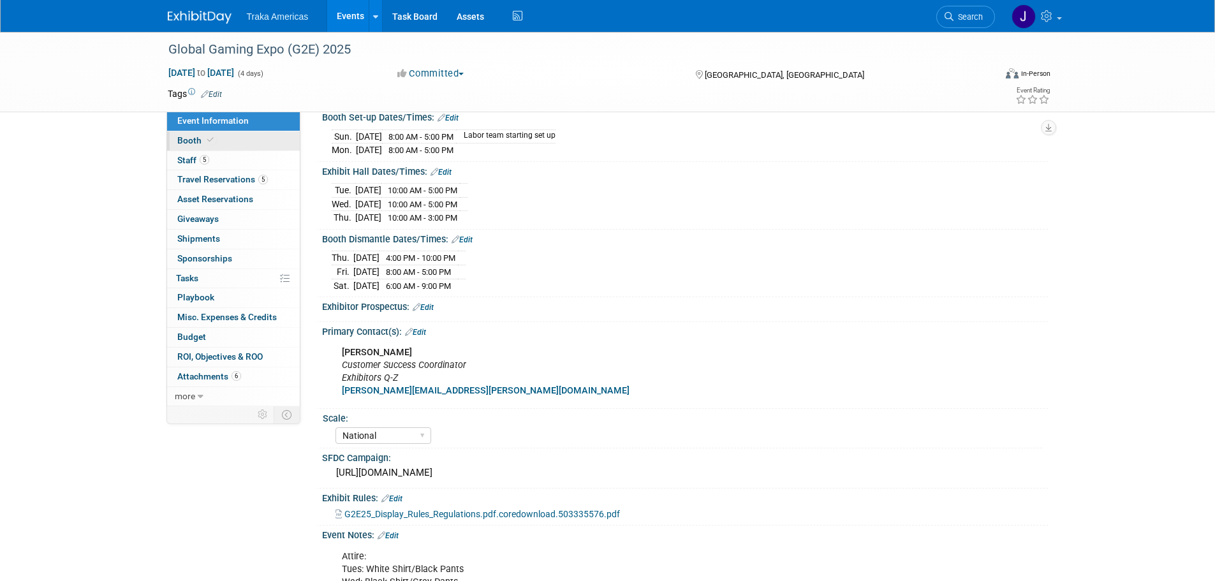
click at [211, 137] on icon at bounding box center [210, 140] width 6 height 7
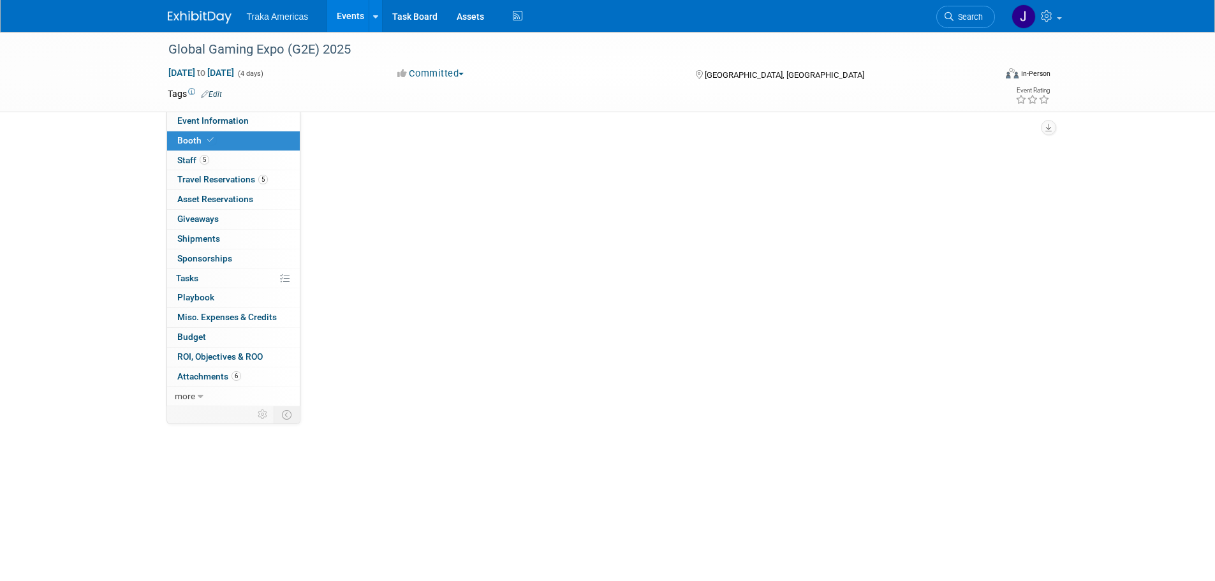
scroll to position [0, 0]
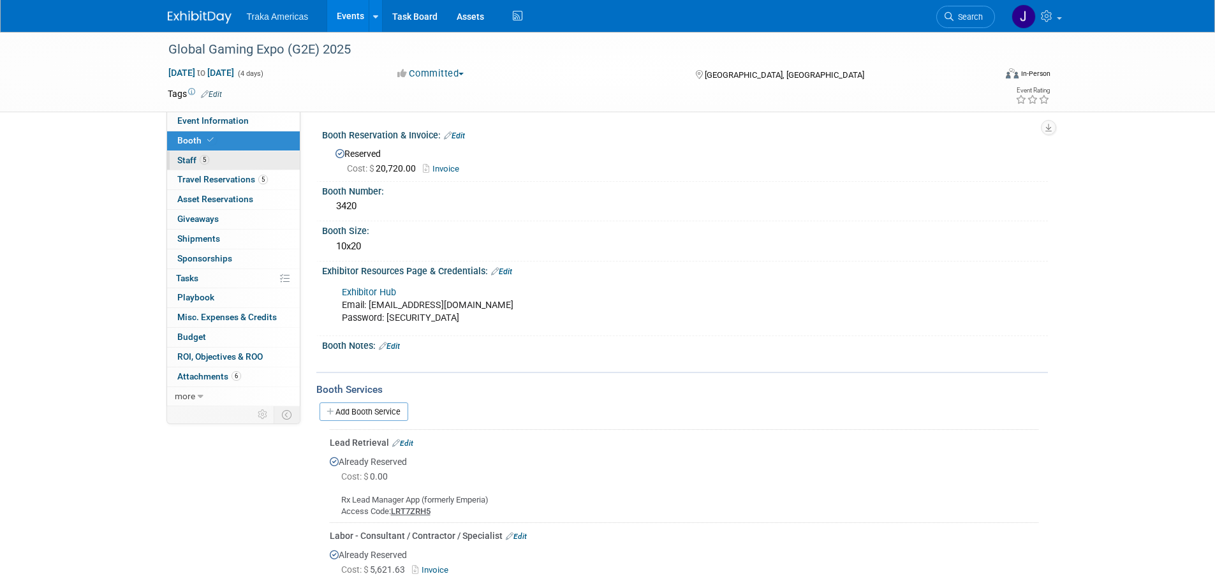
click at [261, 162] on link "5 Staff 5" at bounding box center [233, 160] width 133 height 19
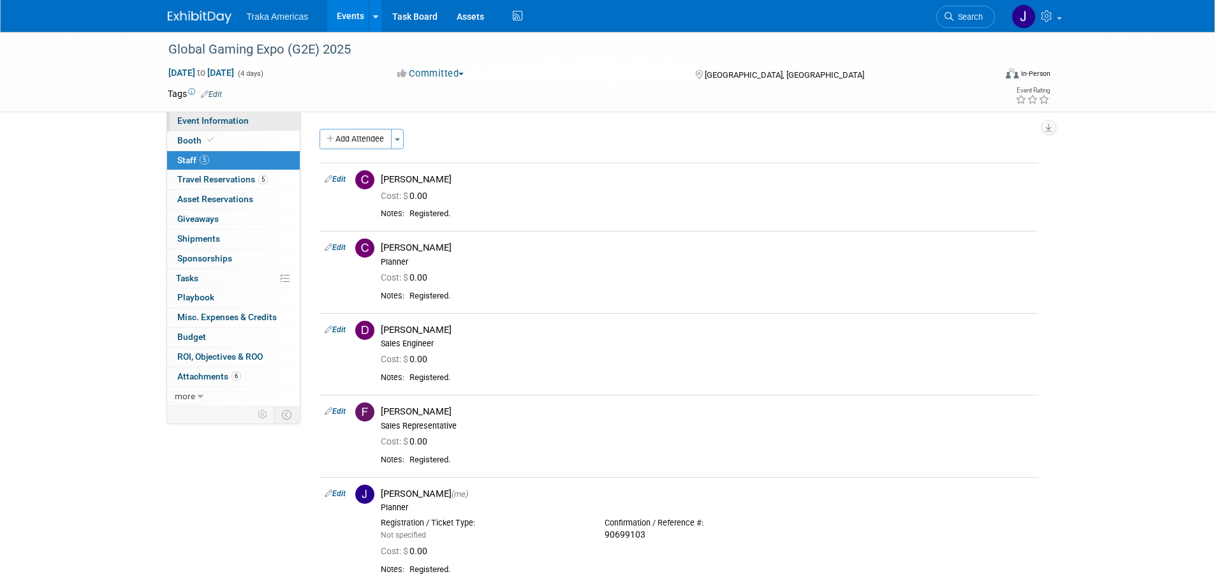
click at [270, 122] on link "Event Information" at bounding box center [233, 121] width 133 height 19
select select "National"
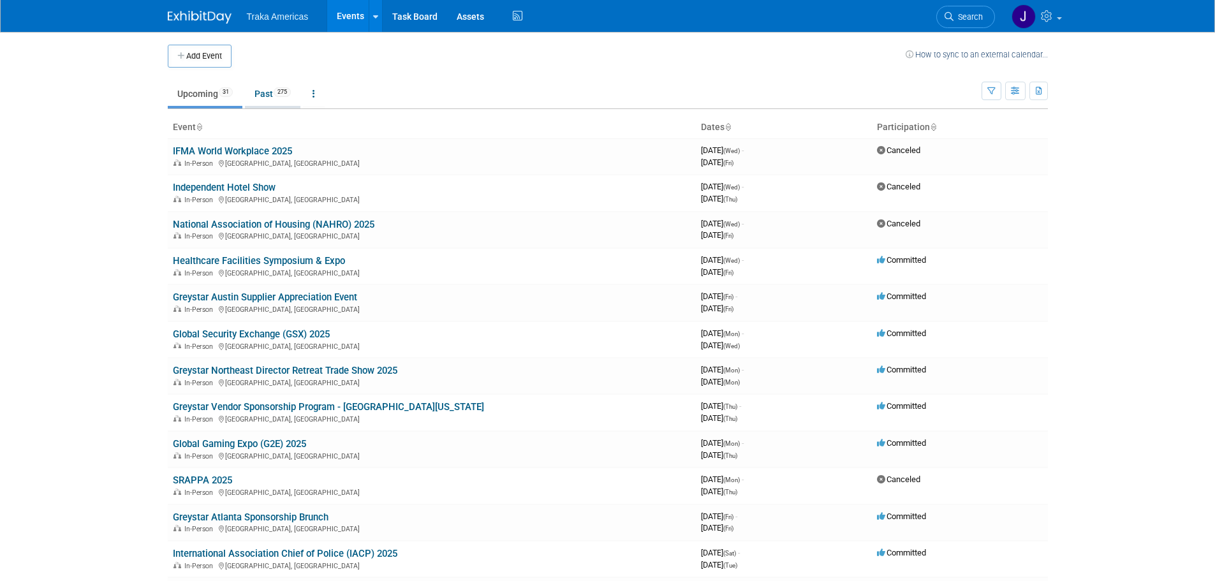
click at [283, 85] on link "Past 275" at bounding box center [273, 94] width 56 height 24
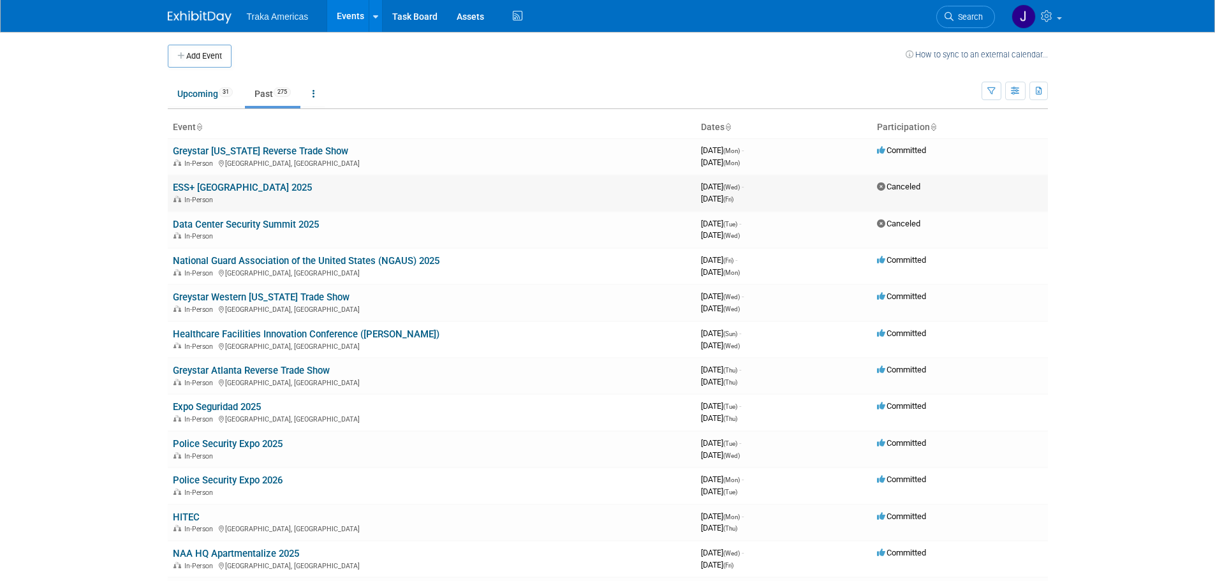
scroll to position [2350, 0]
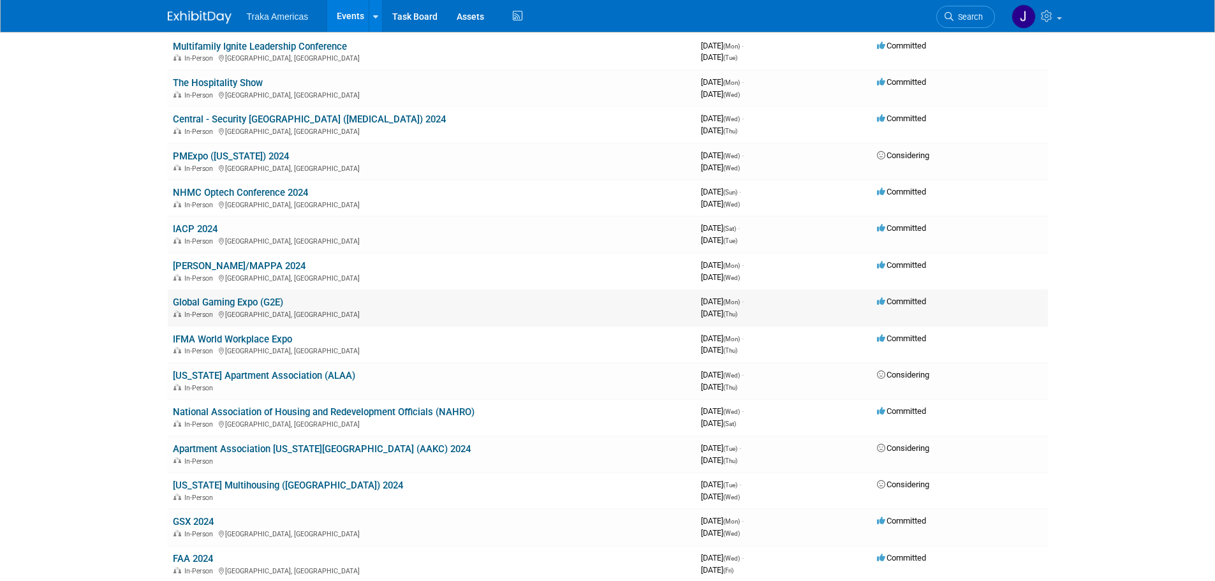
click at [266, 297] on link "Global Gaming Expo (G2E)" at bounding box center [228, 302] width 110 height 11
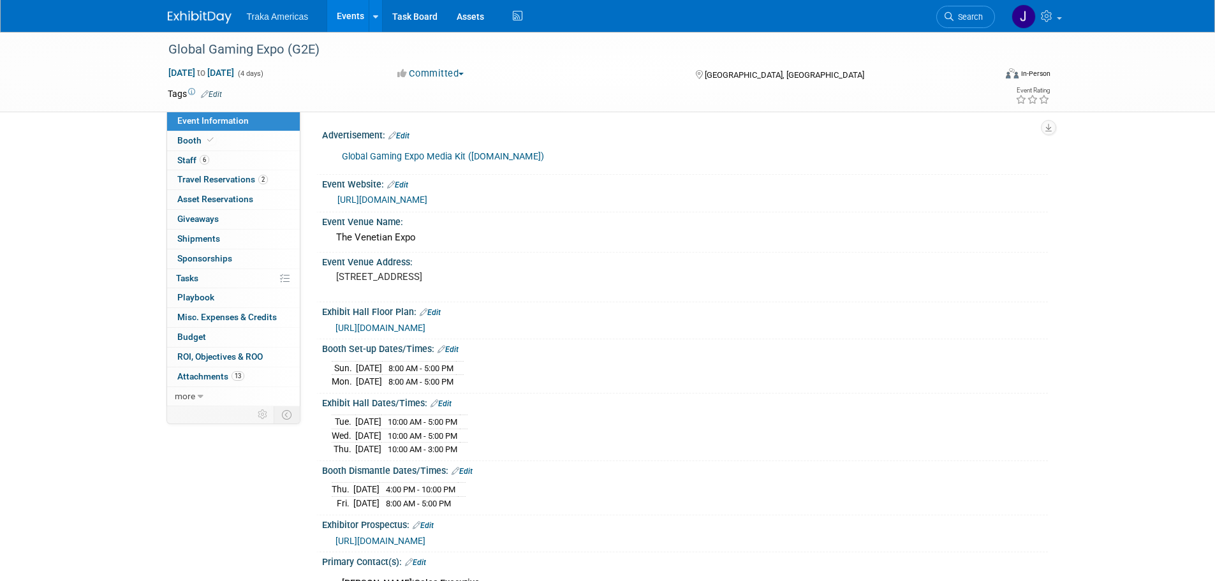
select select "National"
click at [241, 138] on link "Booth" at bounding box center [233, 140] width 133 height 19
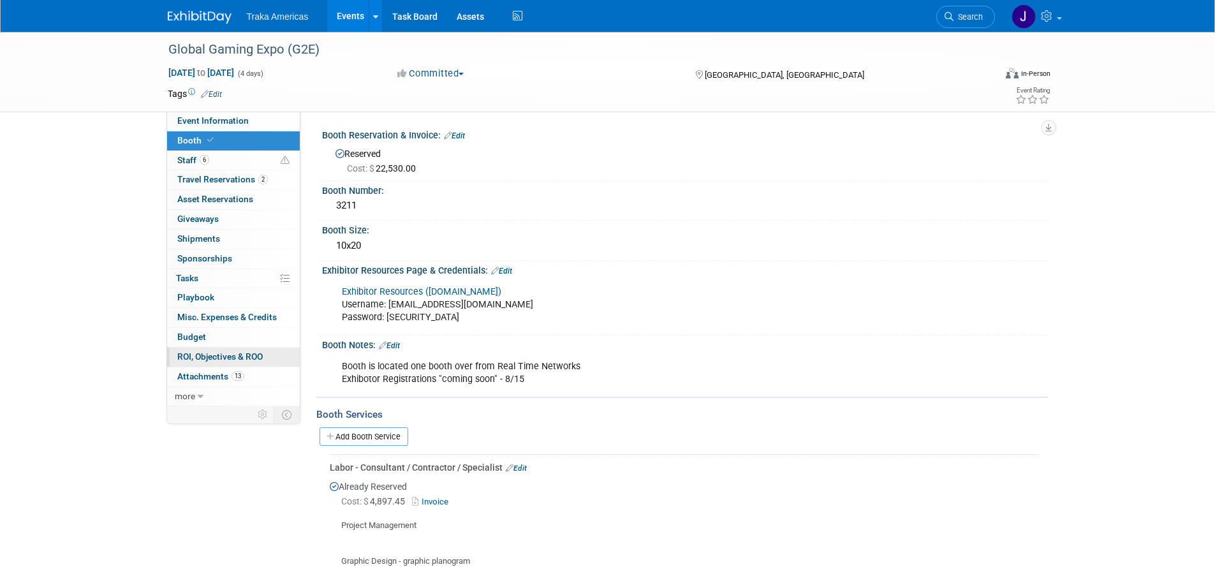
click at [189, 353] on span "ROI, Objectives & ROO 0" at bounding box center [219, 357] width 85 height 10
